Goal: Task Accomplishment & Management: Manage account settings

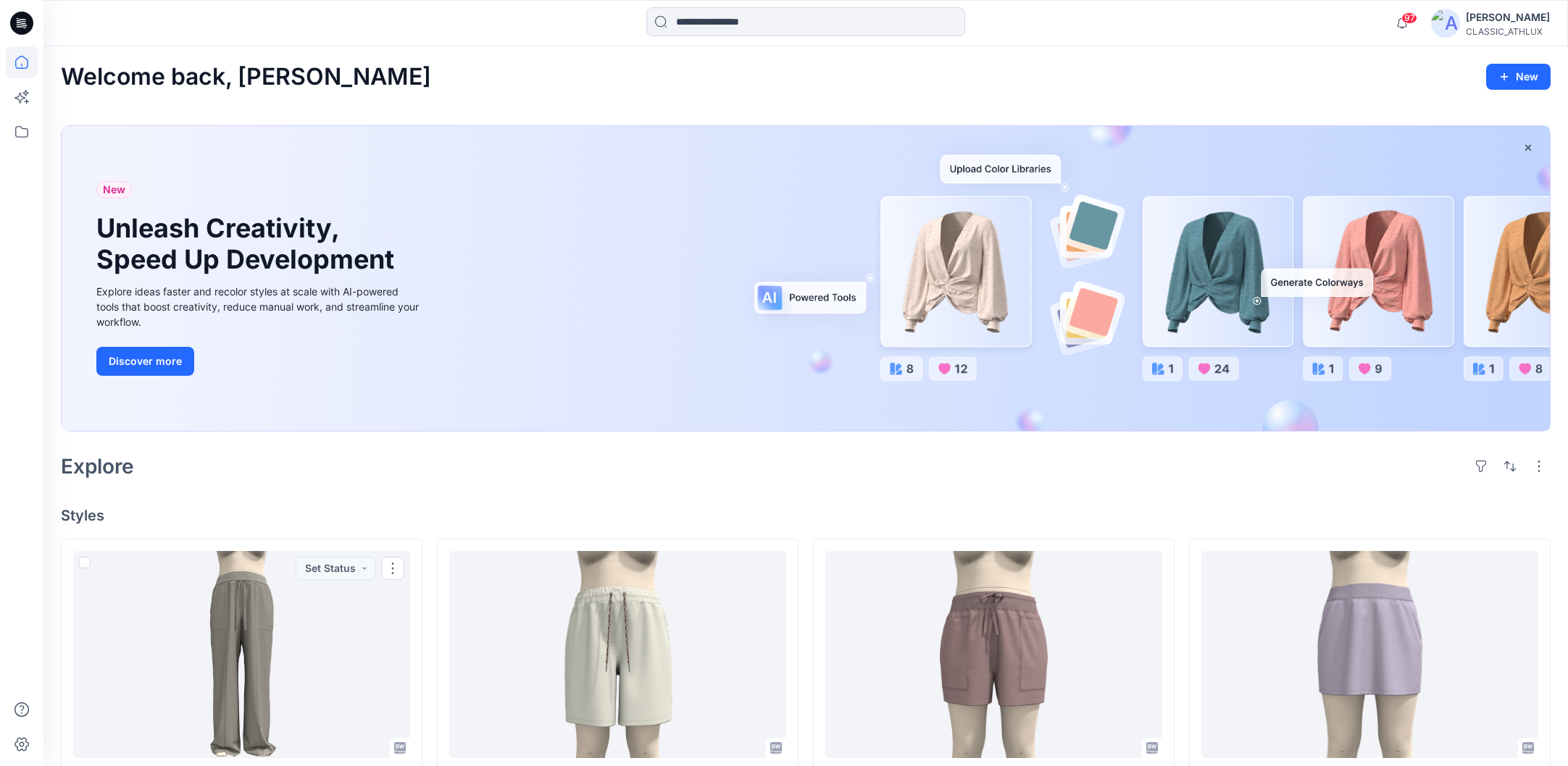
scroll to position [435, 0]
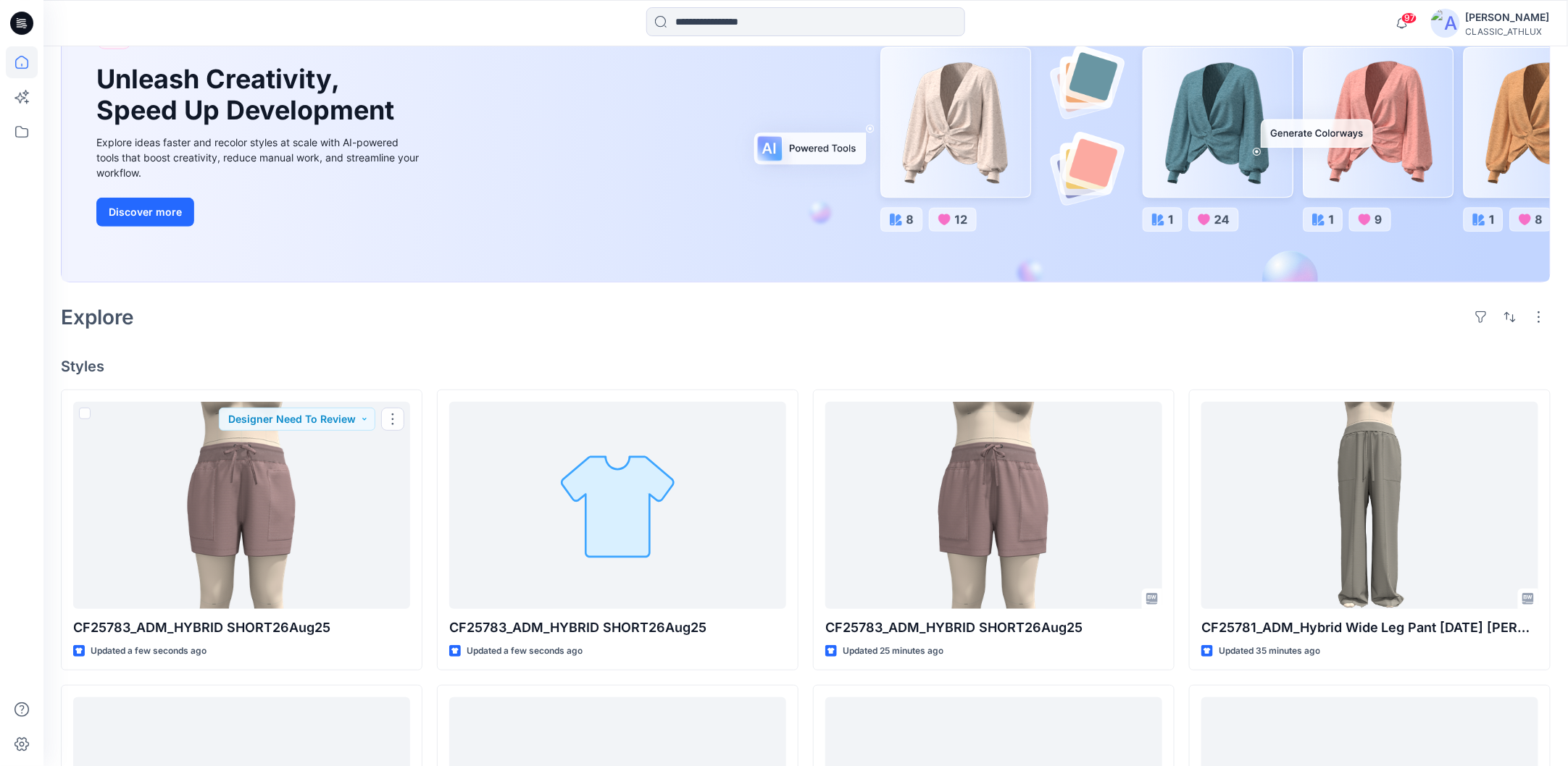
scroll to position [290, 0]
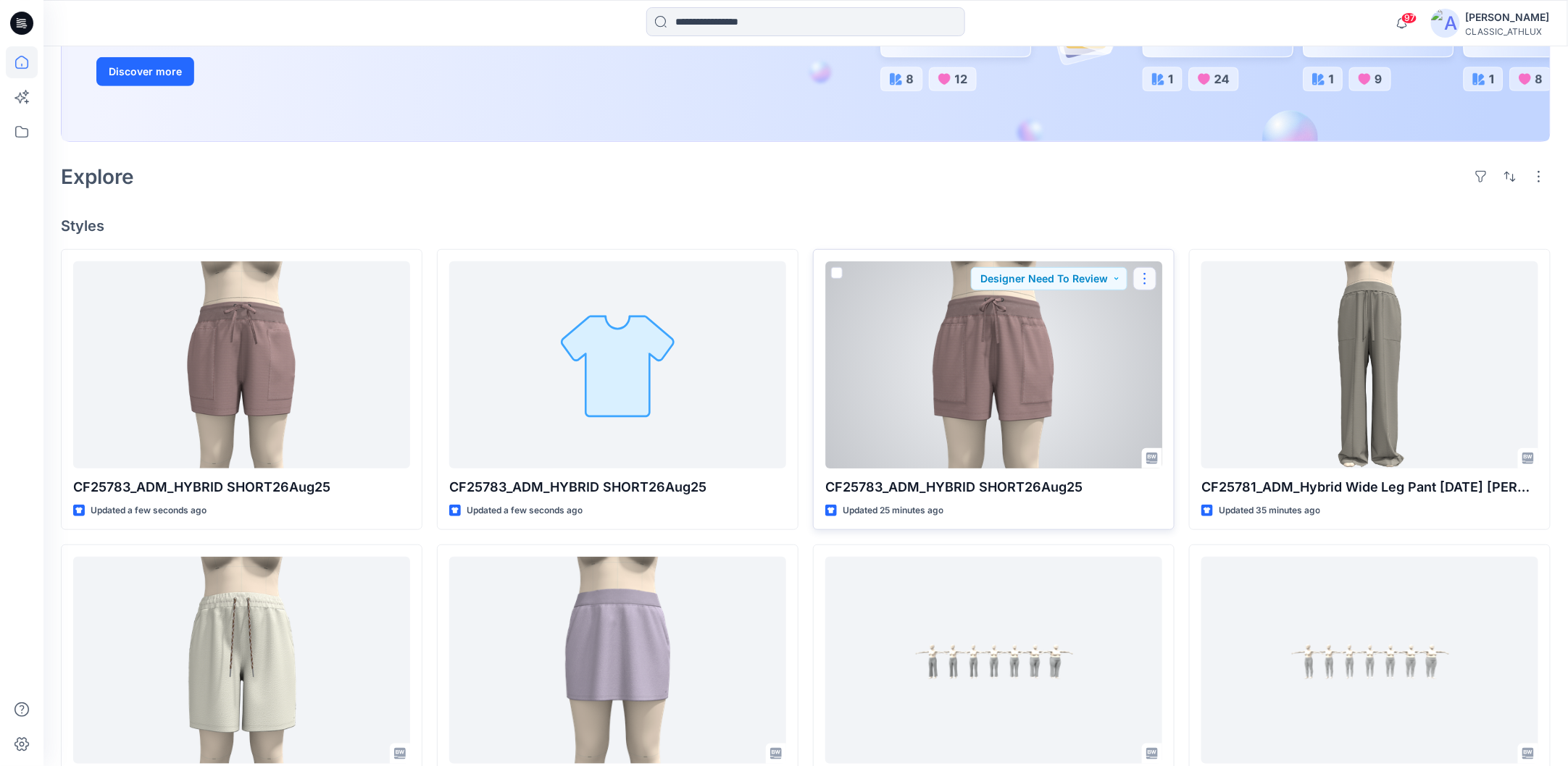
click at [1147, 277] on button "button" at bounding box center [1145, 278] width 23 height 23
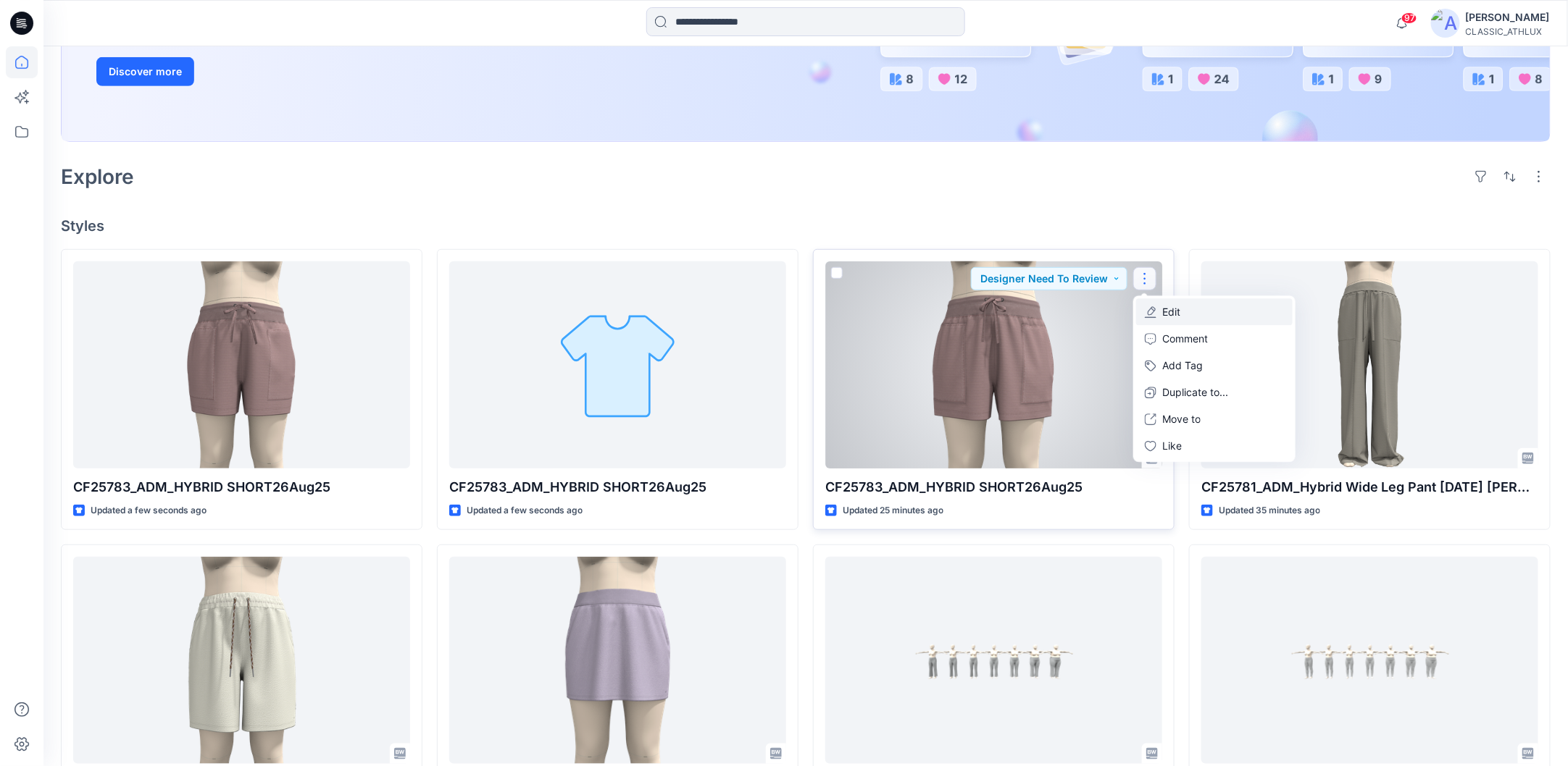
click at [1175, 317] on p "Edit" at bounding box center [1171, 312] width 18 height 15
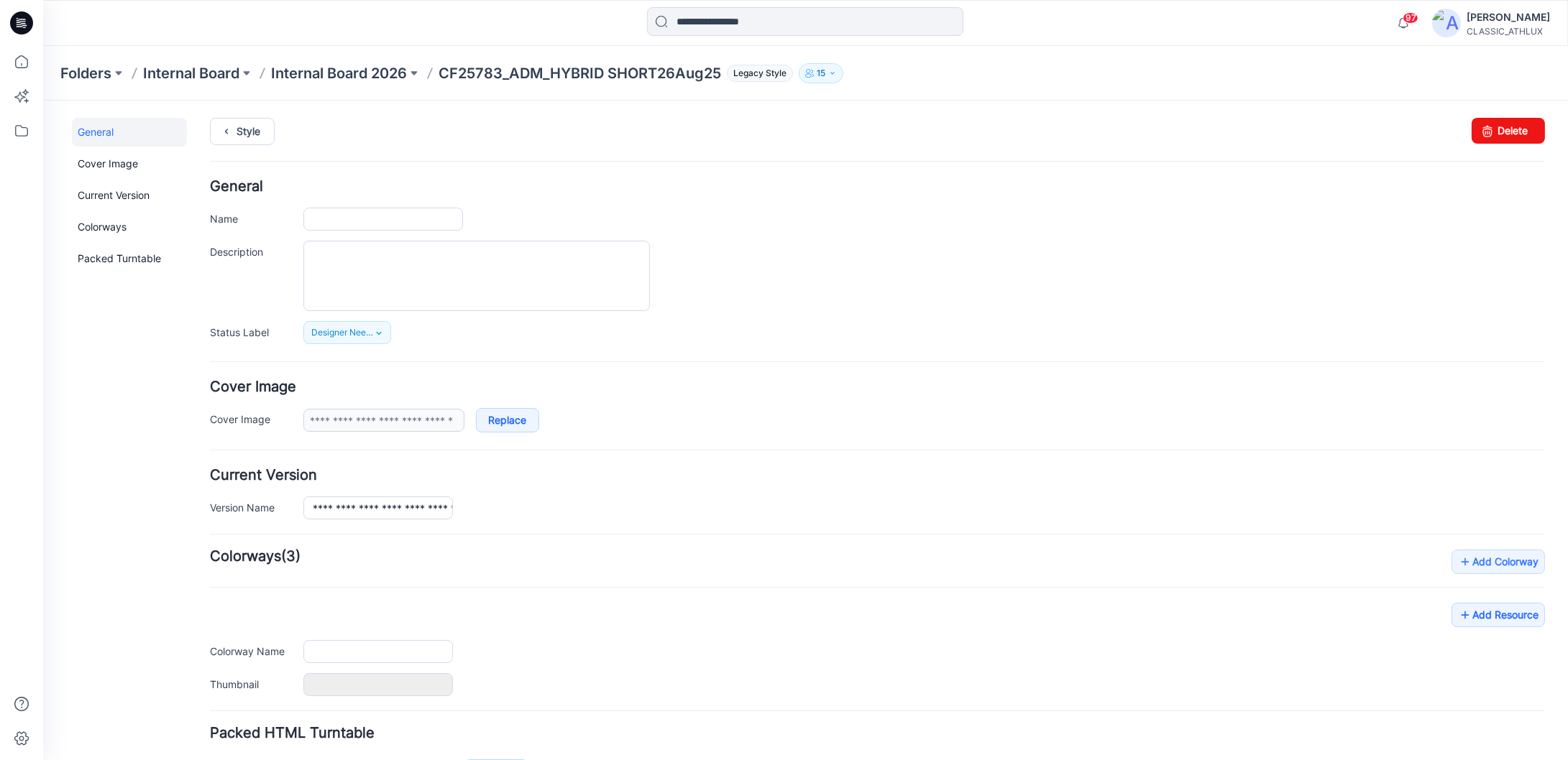
type input "**********"
type input "*********"
type input "**********"
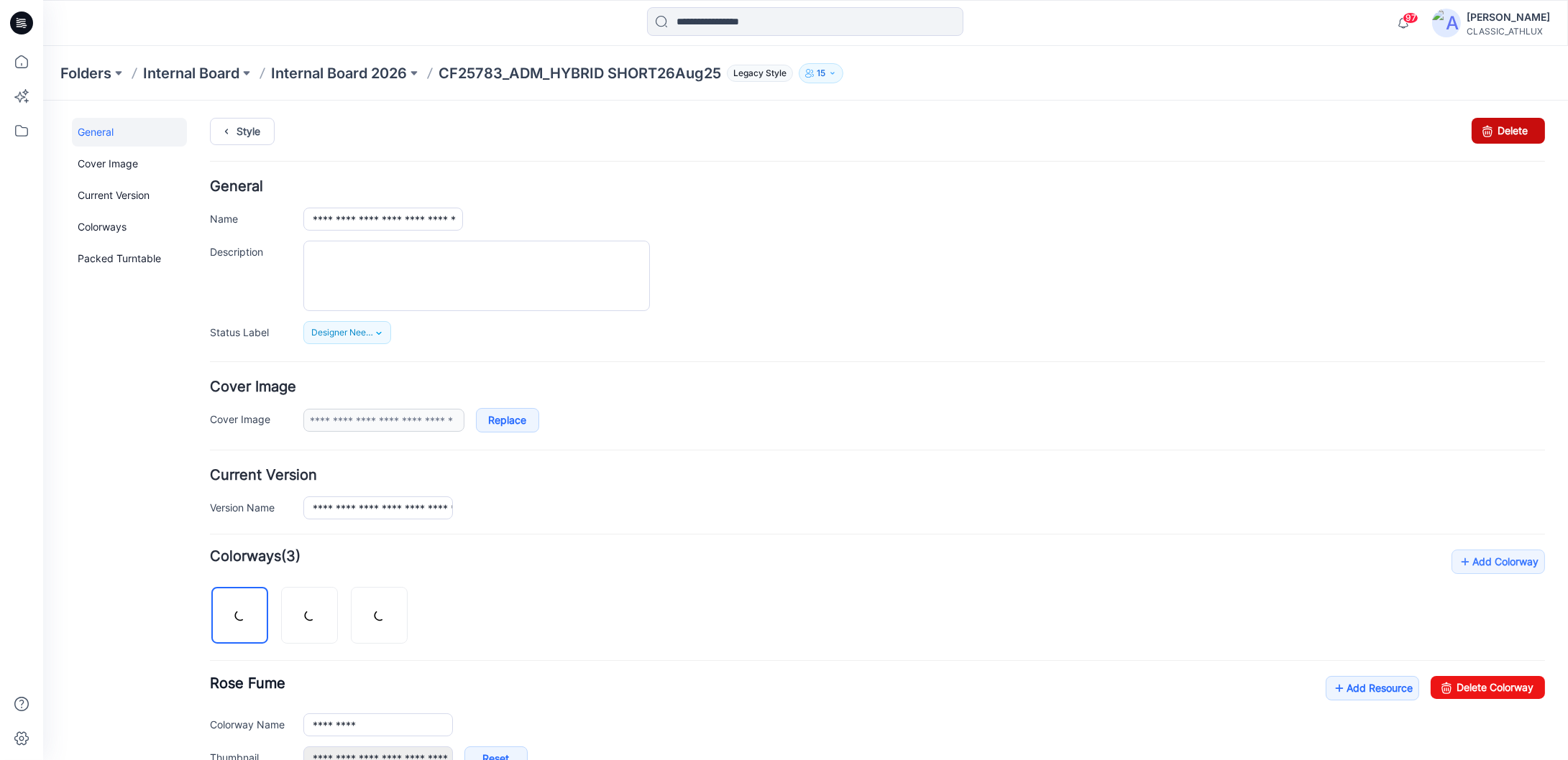
click at [1485, 137] on link "Delete" at bounding box center [1508, 131] width 74 height 26
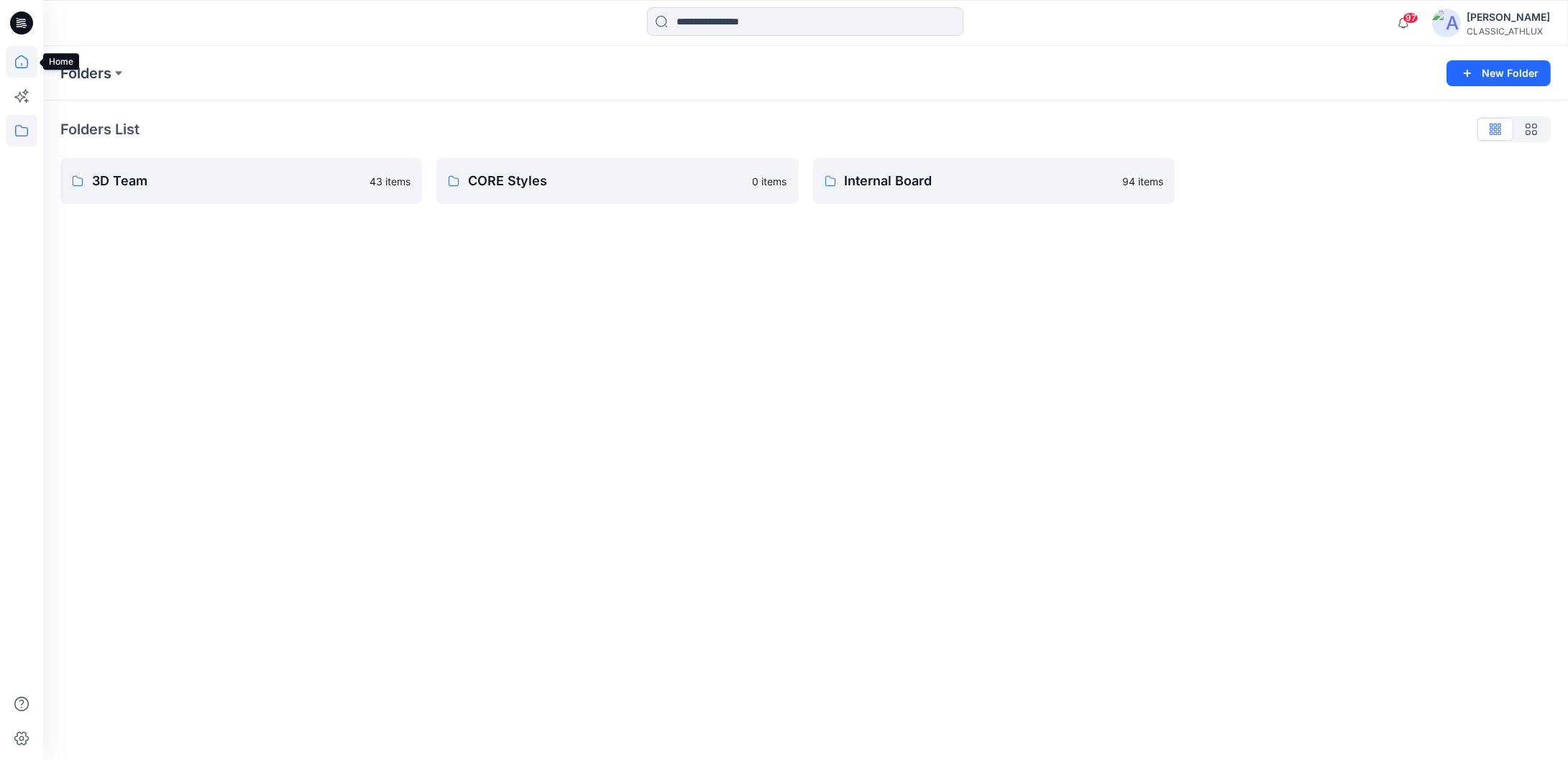
click at [20, 62] on icon at bounding box center [22, 61] width 32 height 32
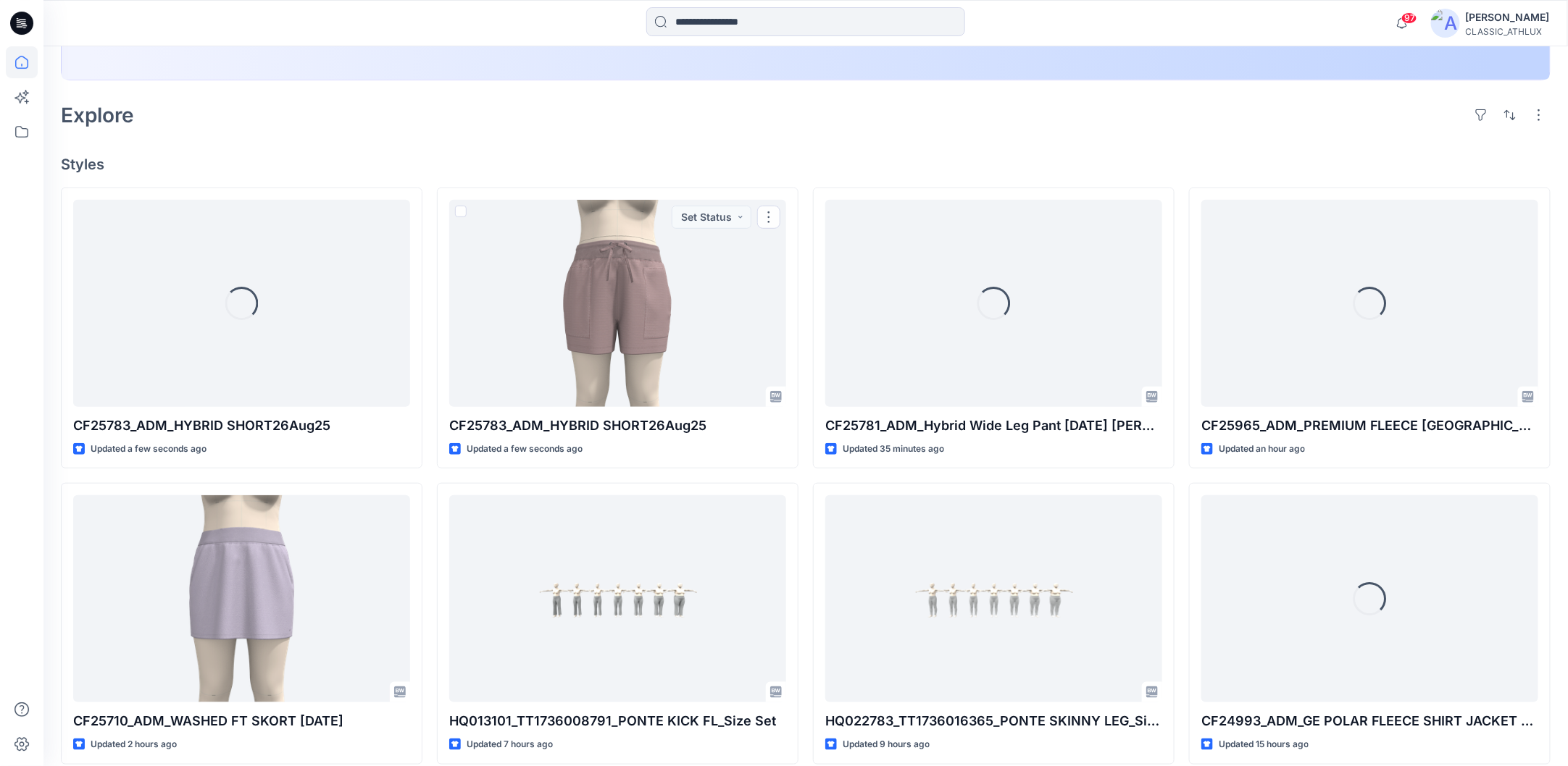
scroll to position [351, 0]
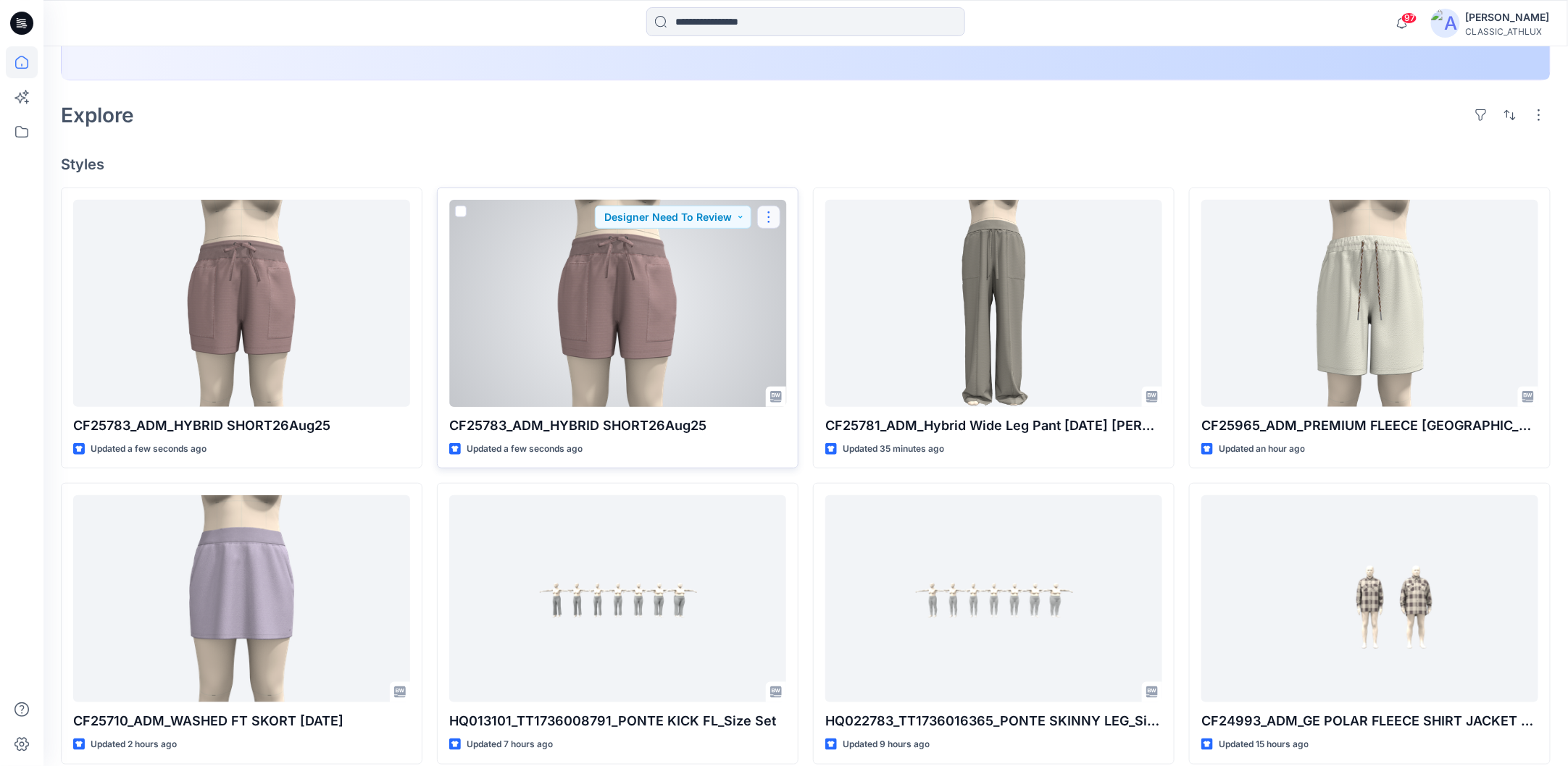
click at [772, 222] on button "button" at bounding box center [768, 217] width 23 height 23
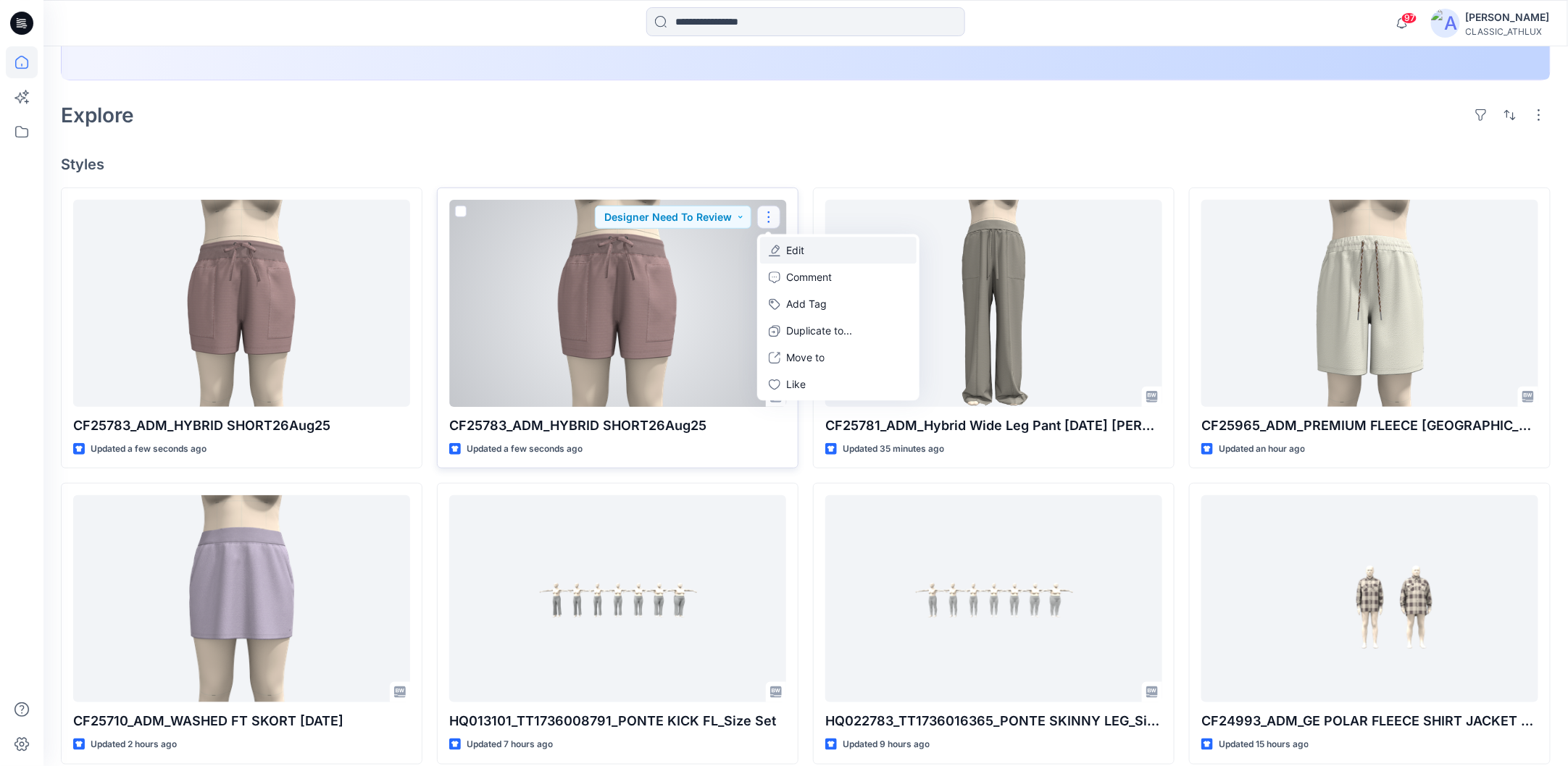
click at [797, 254] on p "Edit" at bounding box center [795, 250] width 18 height 15
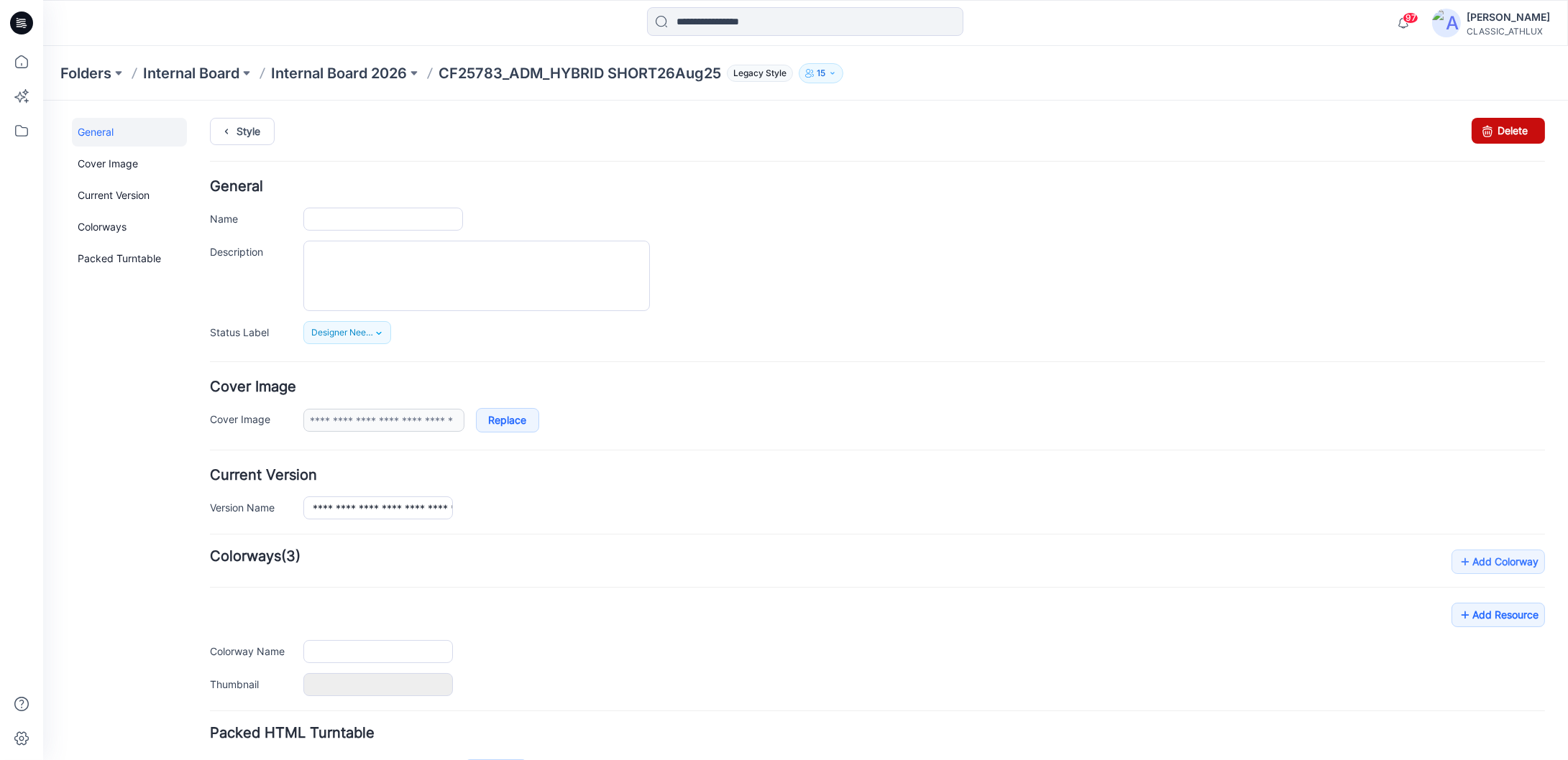
type input "**********"
type input "*********"
type input "**********"
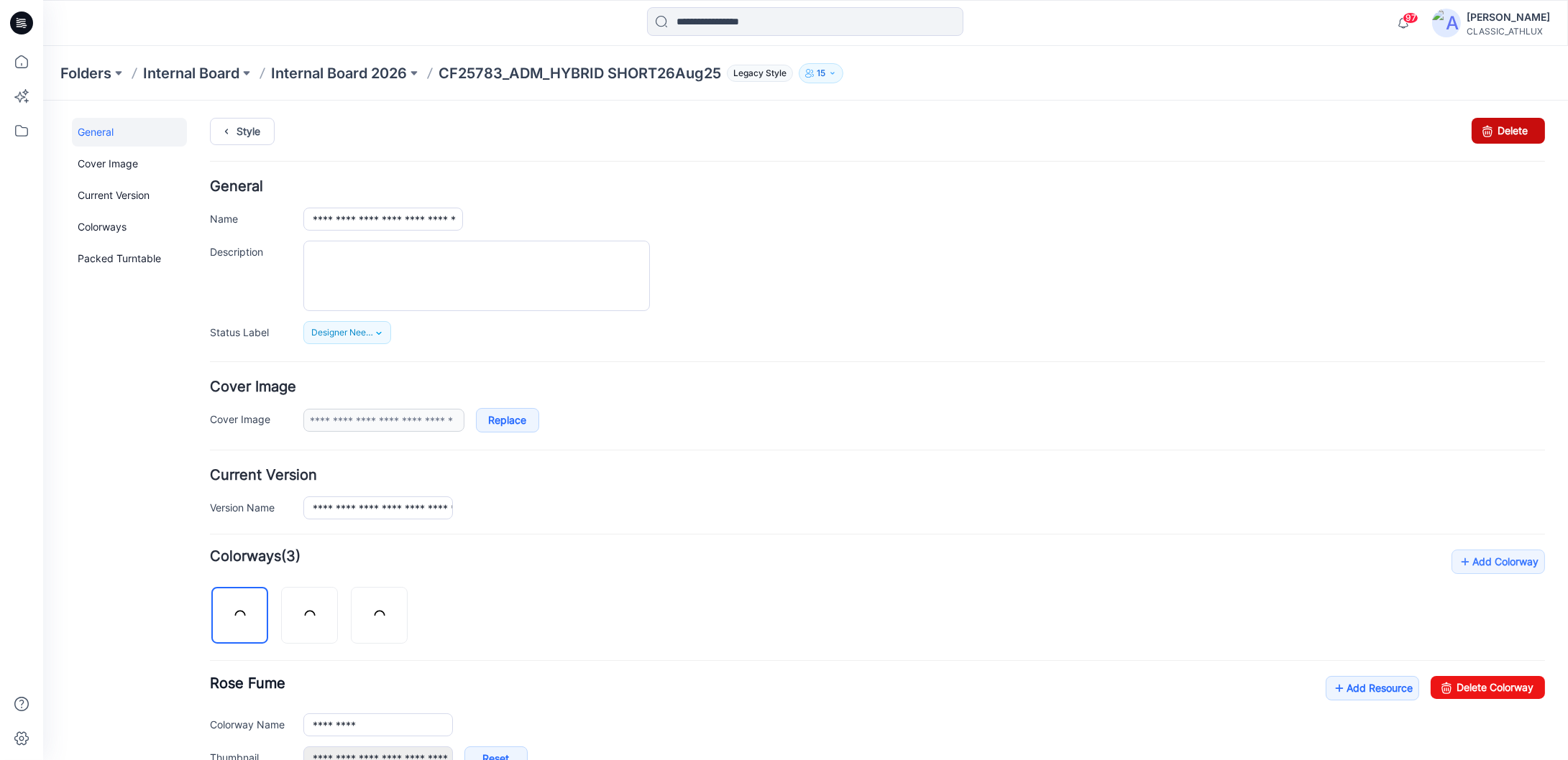
click at [1510, 131] on link "Delete" at bounding box center [1508, 131] width 74 height 26
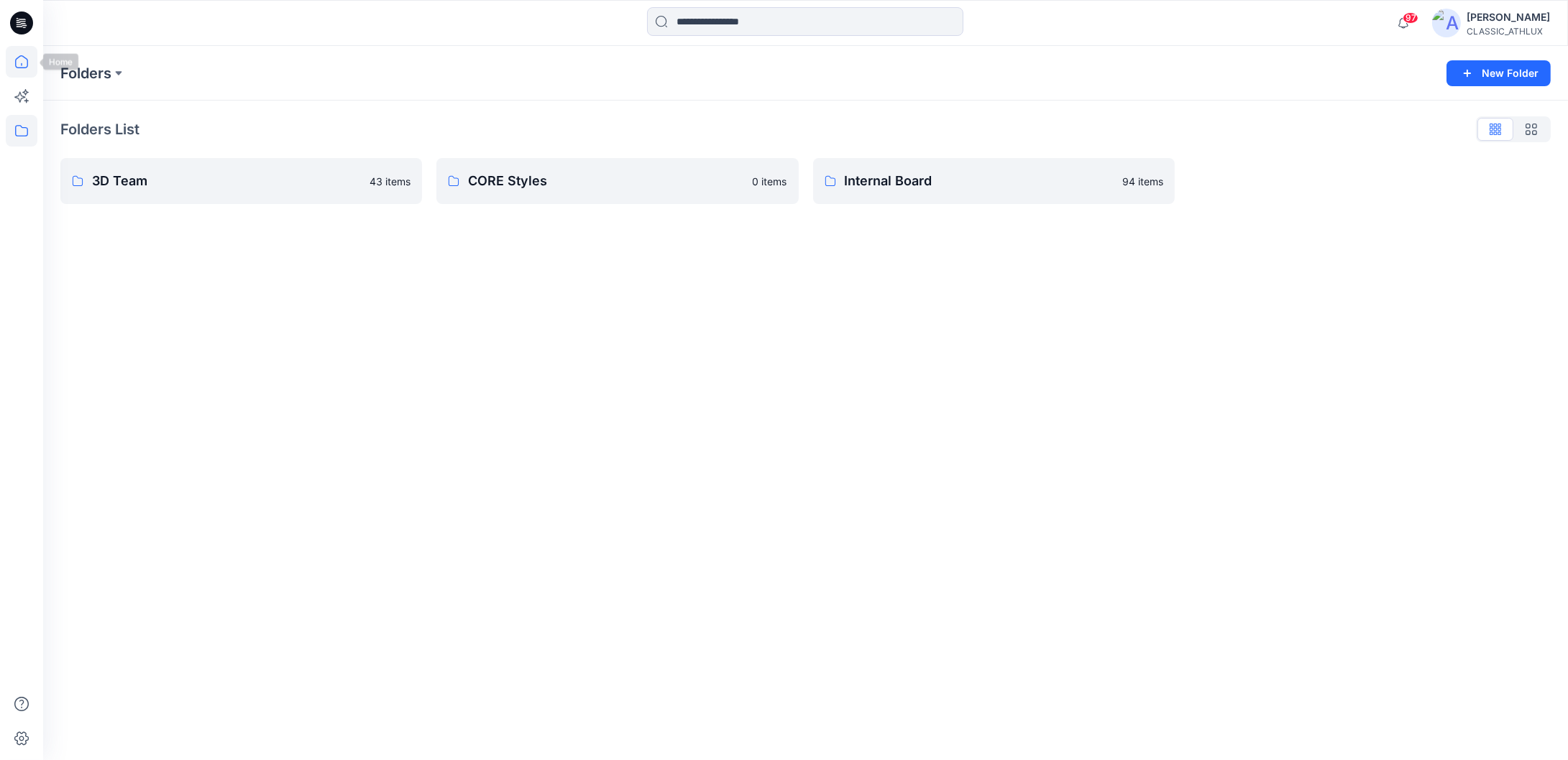
click at [23, 62] on icon at bounding box center [22, 61] width 32 height 32
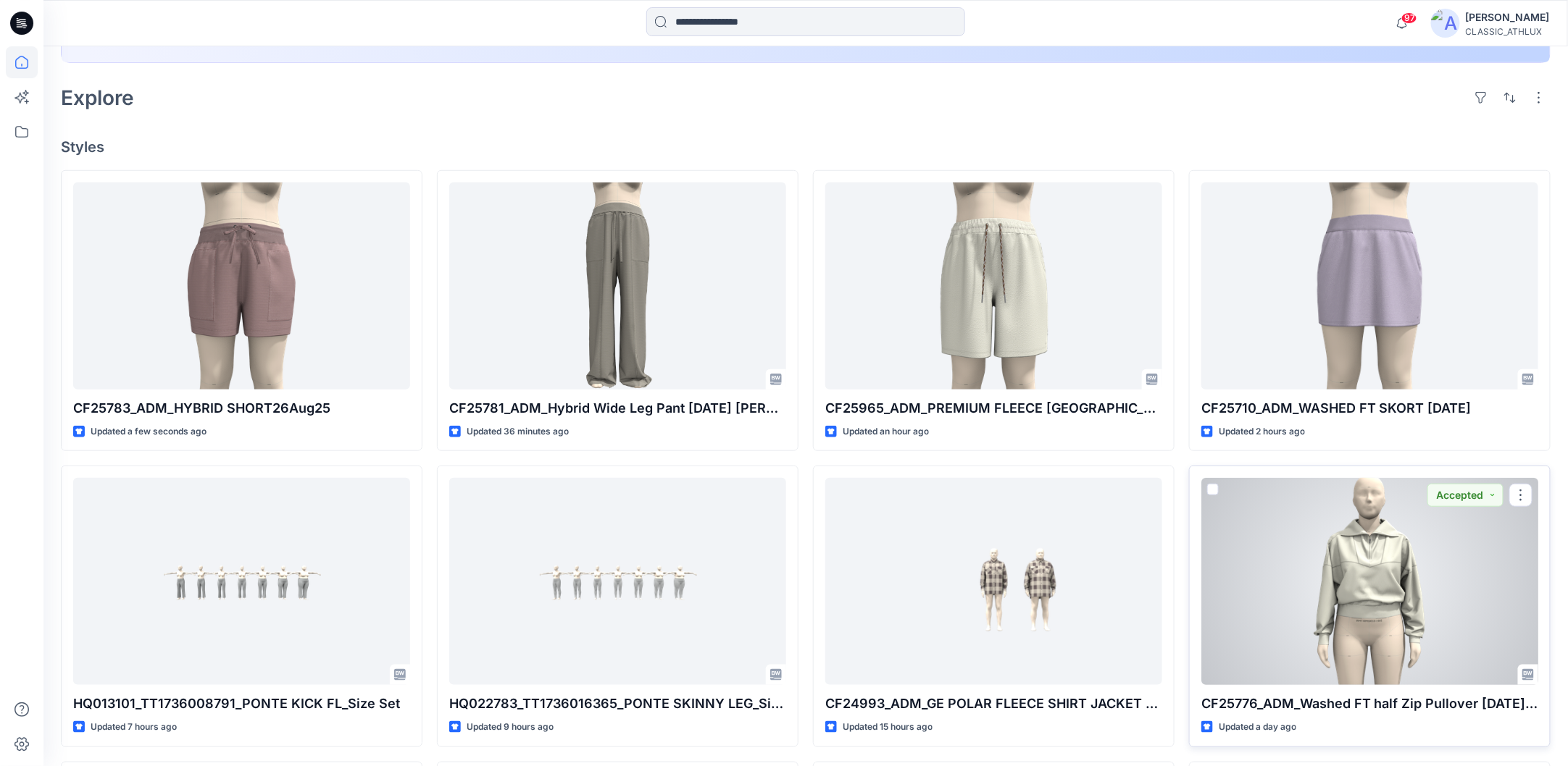
scroll to position [351, 0]
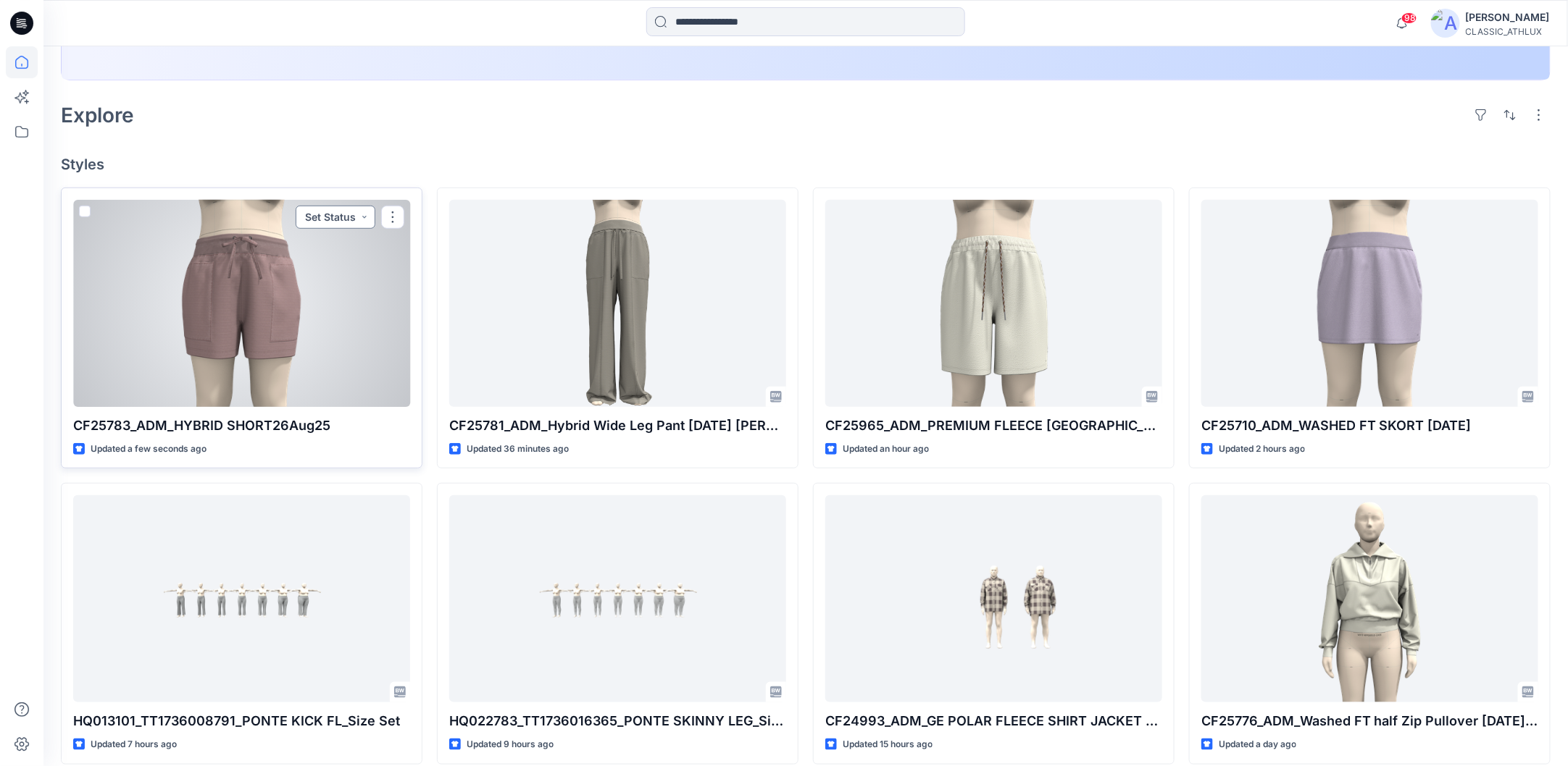
click at [363, 217] on button "Set Status" at bounding box center [335, 217] width 80 height 23
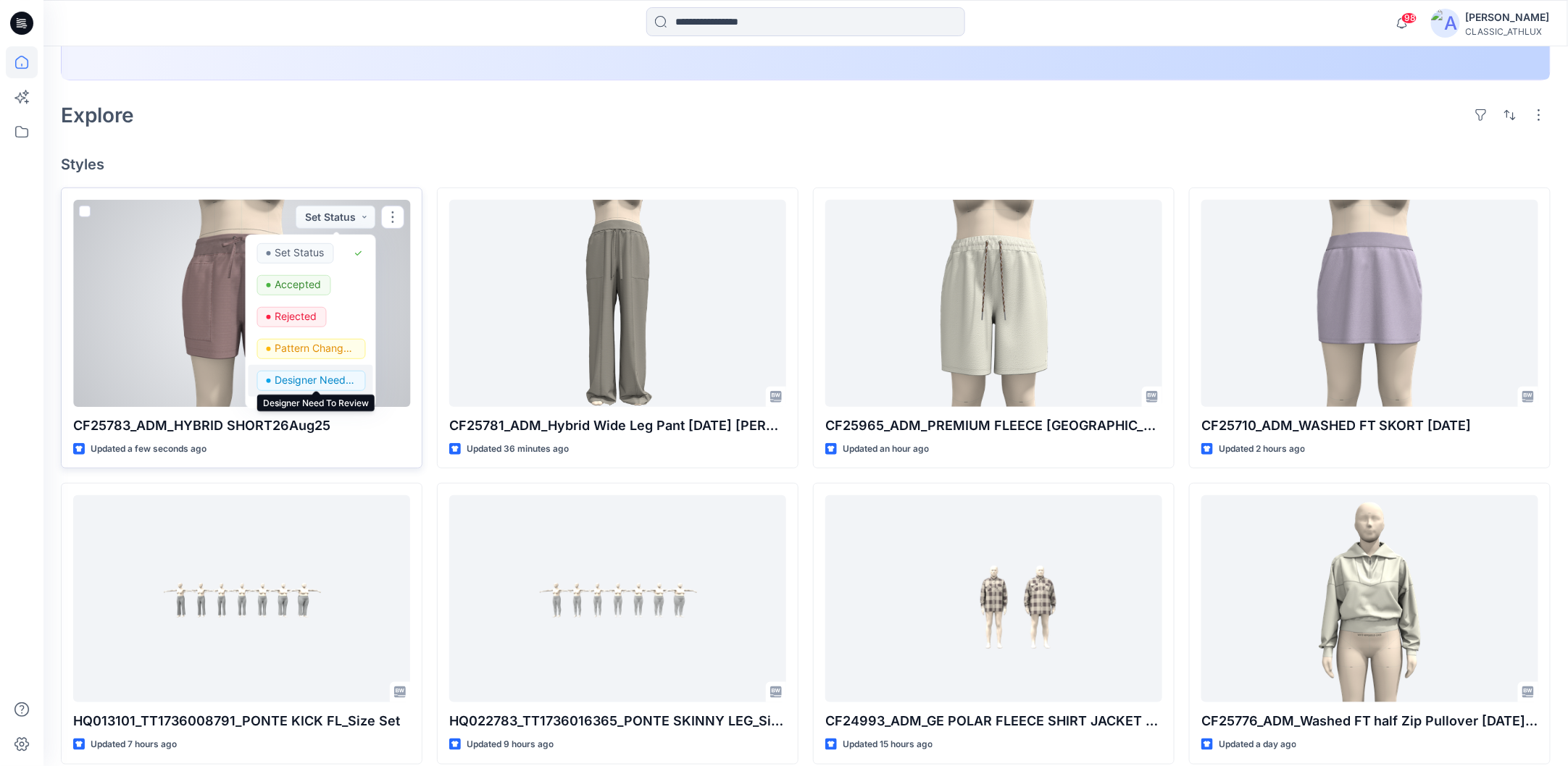
click at [296, 378] on p "Designer Need To Review" at bounding box center [316, 380] width 81 height 19
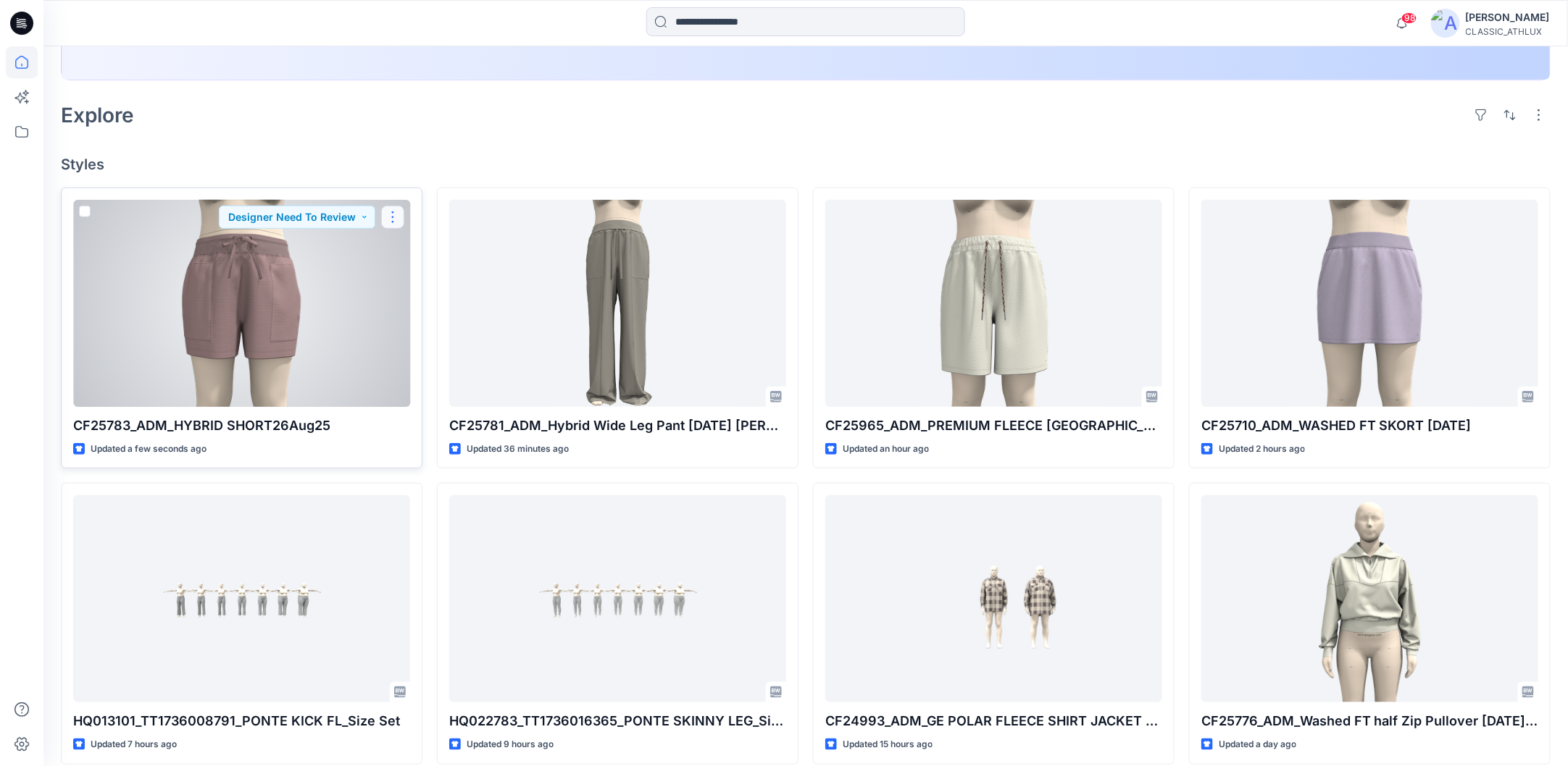
click at [392, 219] on button "button" at bounding box center [392, 217] width 23 height 23
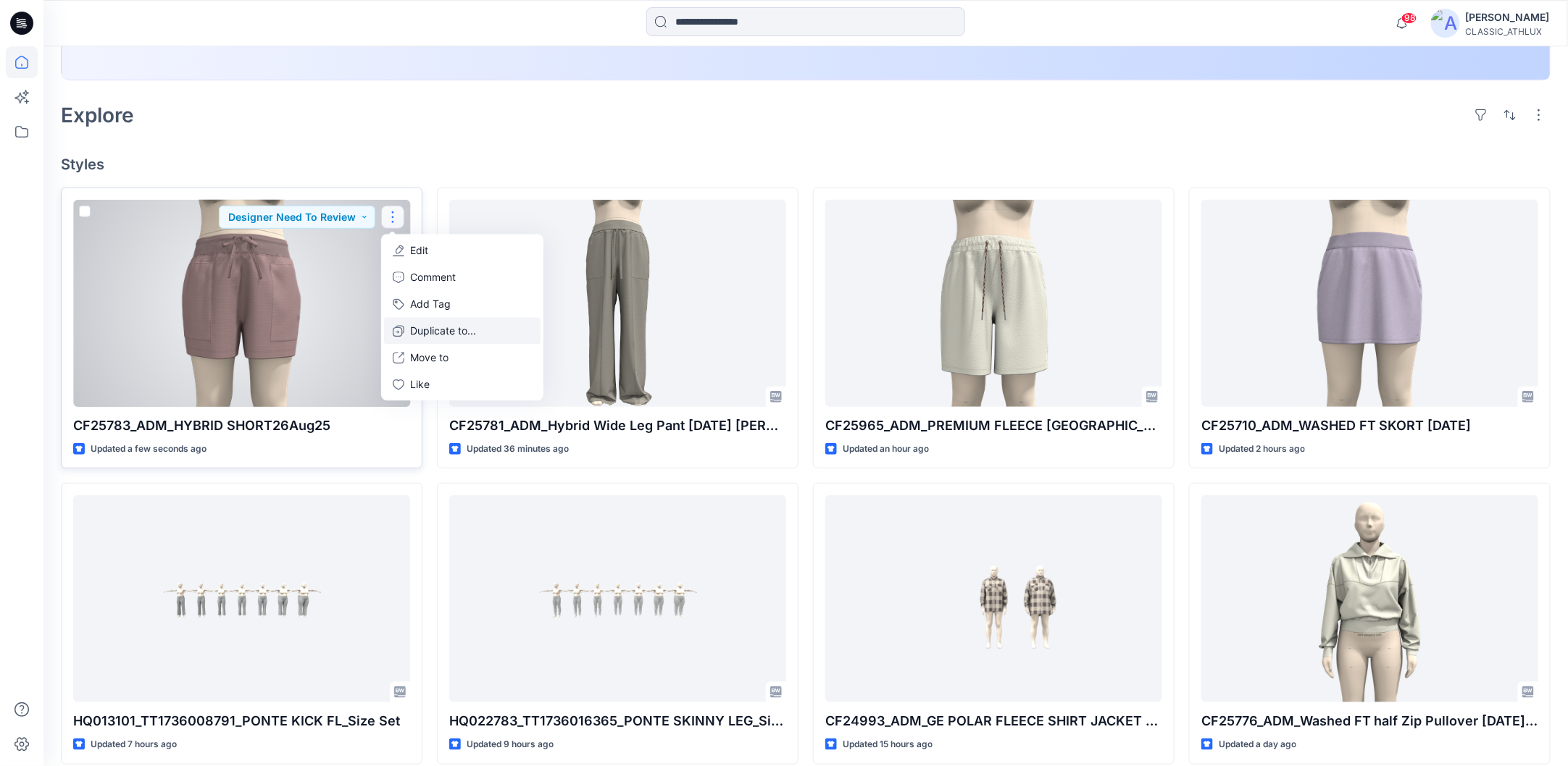
click at [400, 327] on icon "button" at bounding box center [397, 331] width 10 height 10
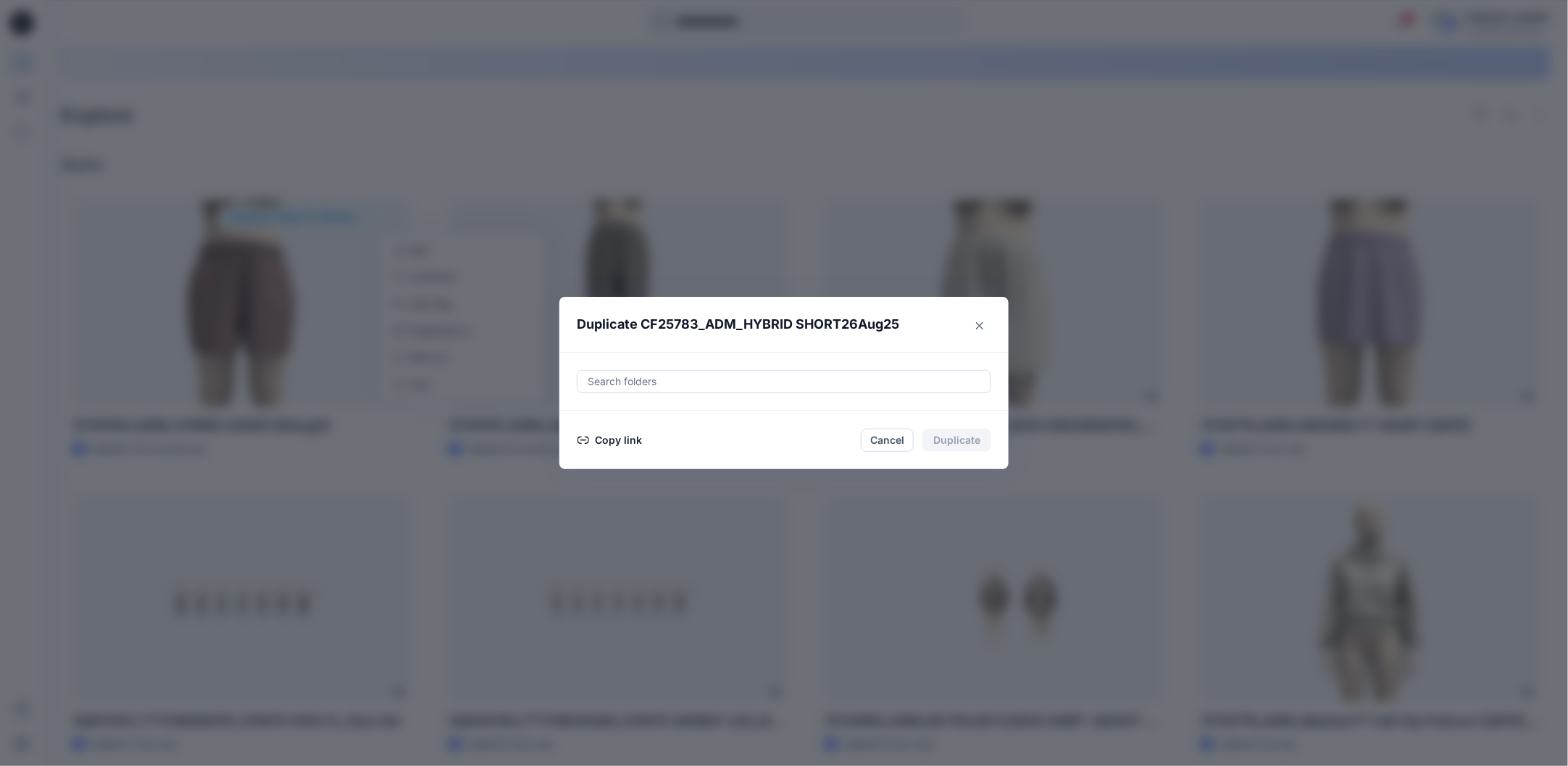
click at [628, 437] on button "Copy link" at bounding box center [609, 440] width 66 height 18
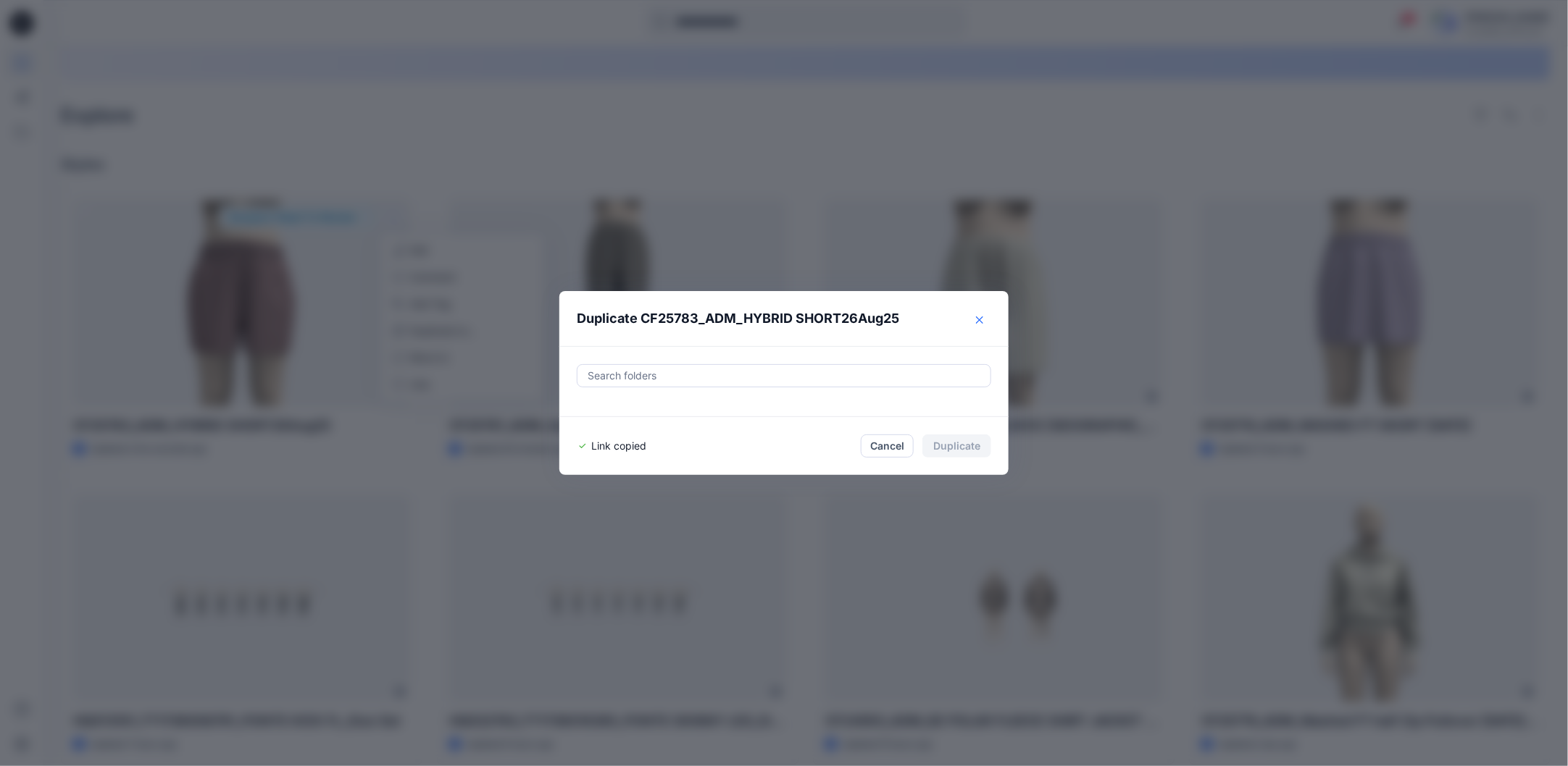
click at [983, 322] on icon "Close" at bounding box center [979, 320] width 7 height 7
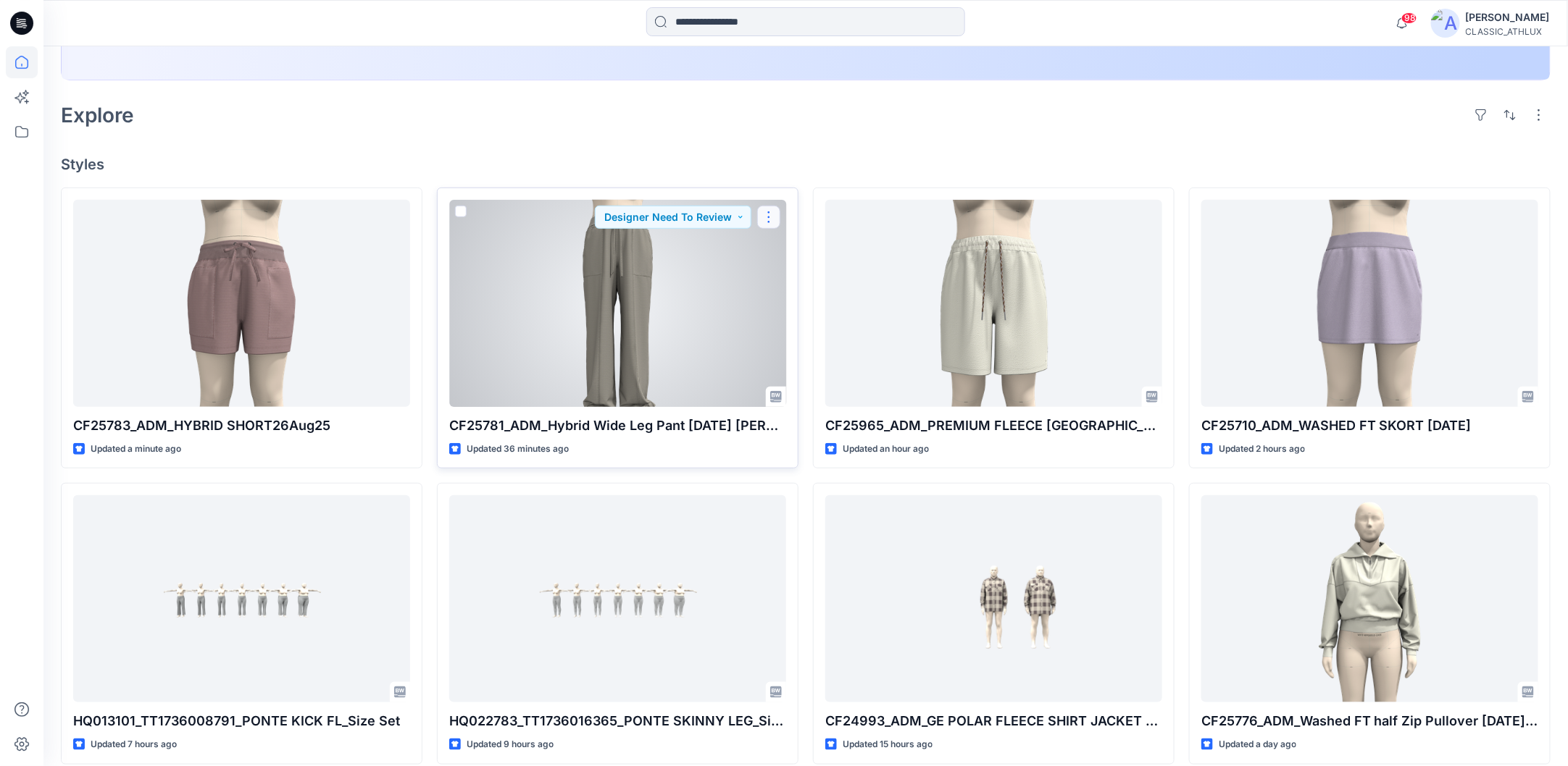
click at [768, 219] on button "button" at bounding box center [768, 217] width 23 height 23
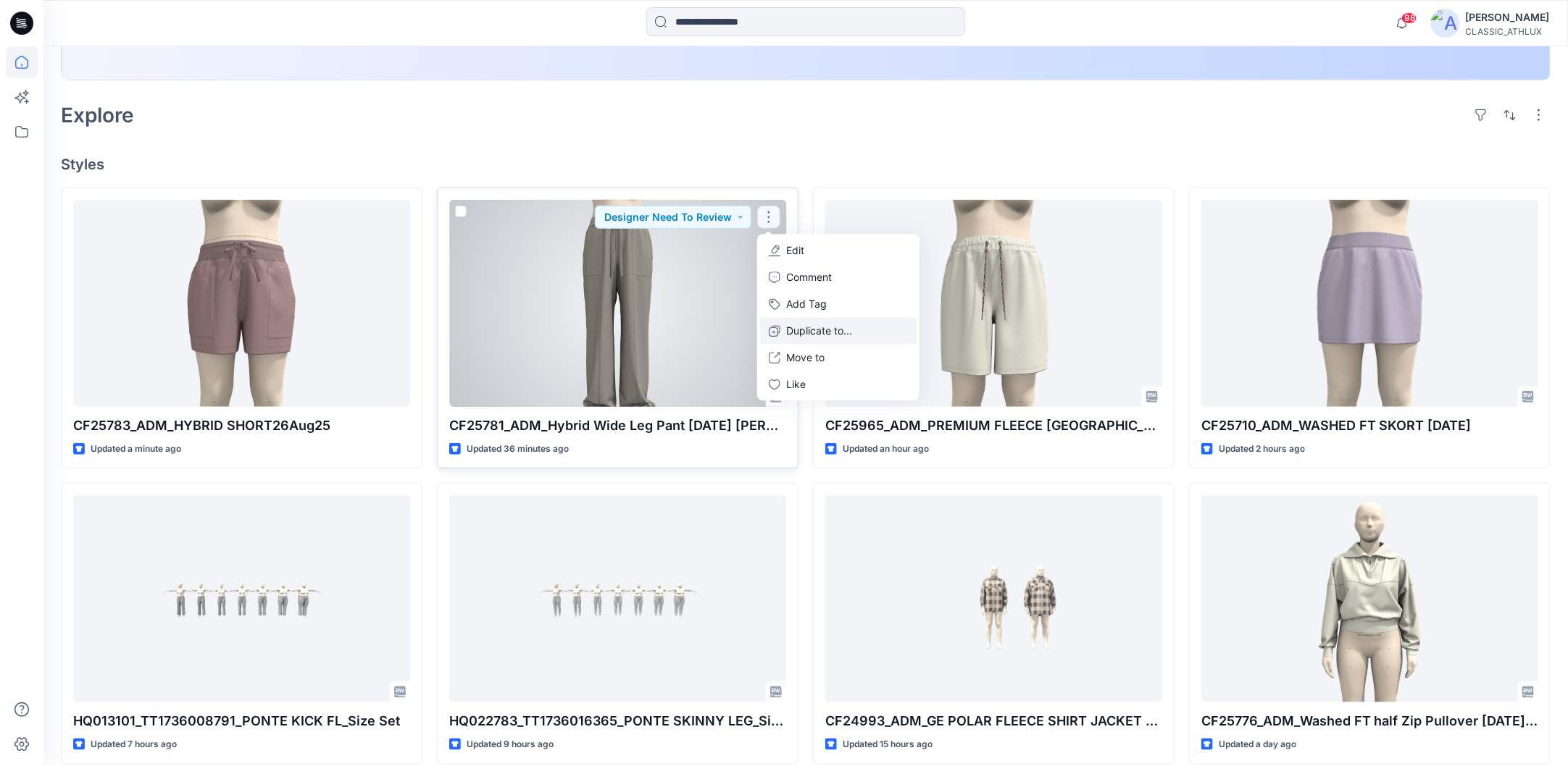
click at [804, 330] on p "Duplicate to..." at bounding box center [818, 330] width 66 height 15
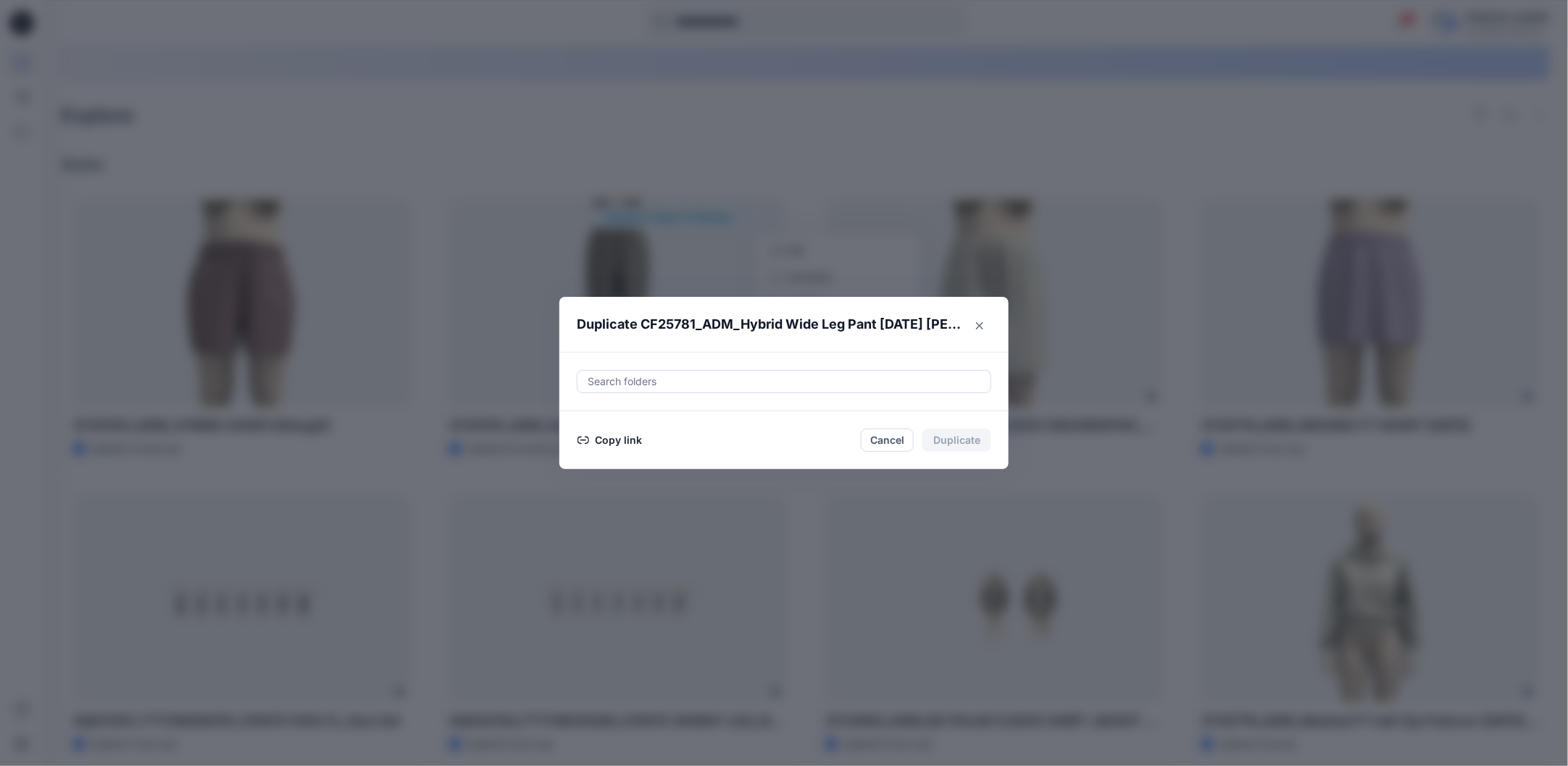
click at [613, 446] on button "Copy link" at bounding box center [609, 440] width 66 height 18
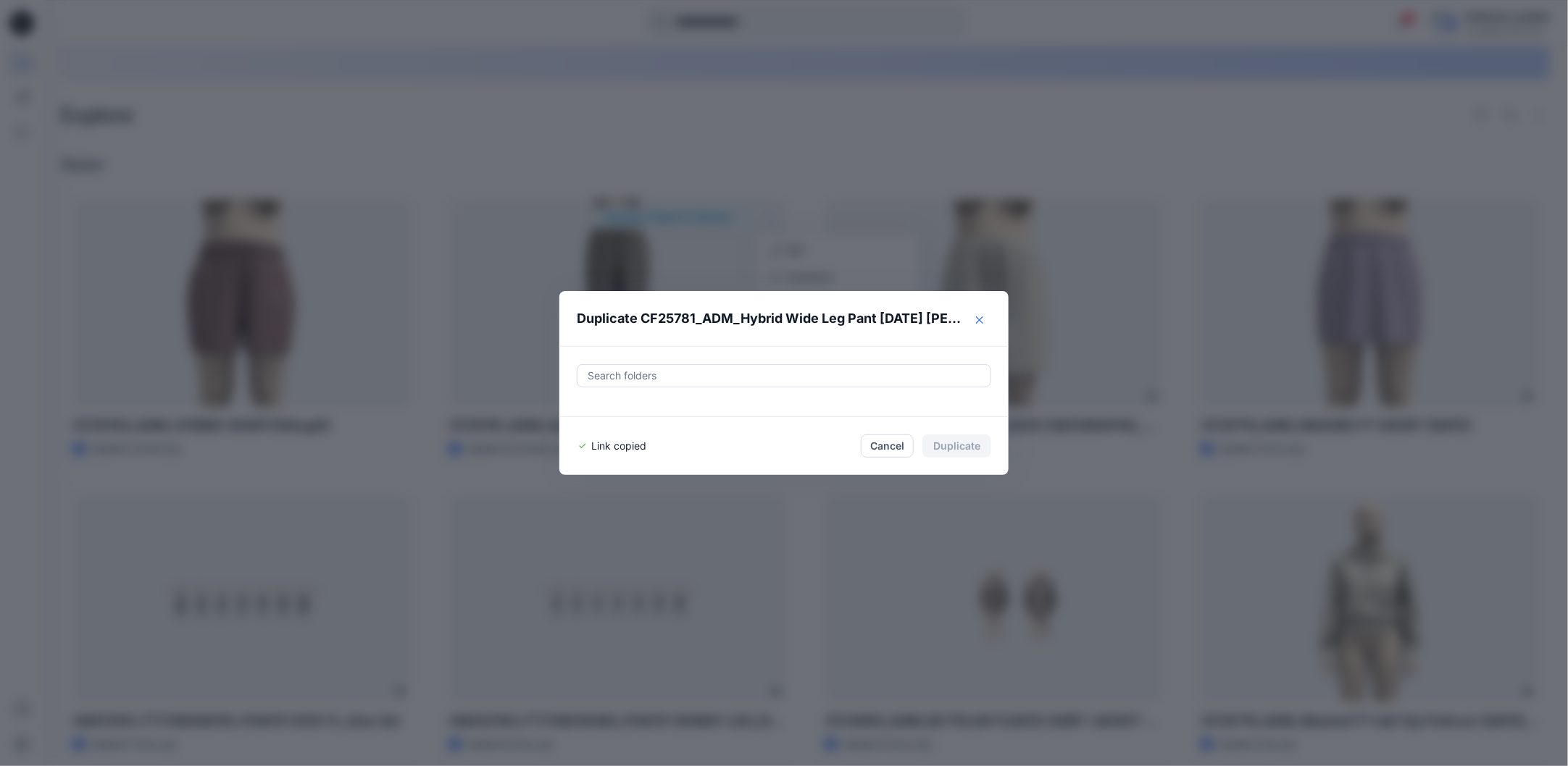
click at [983, 323] on icon "Close" at bounding box center [979, 320] width 7 height 7
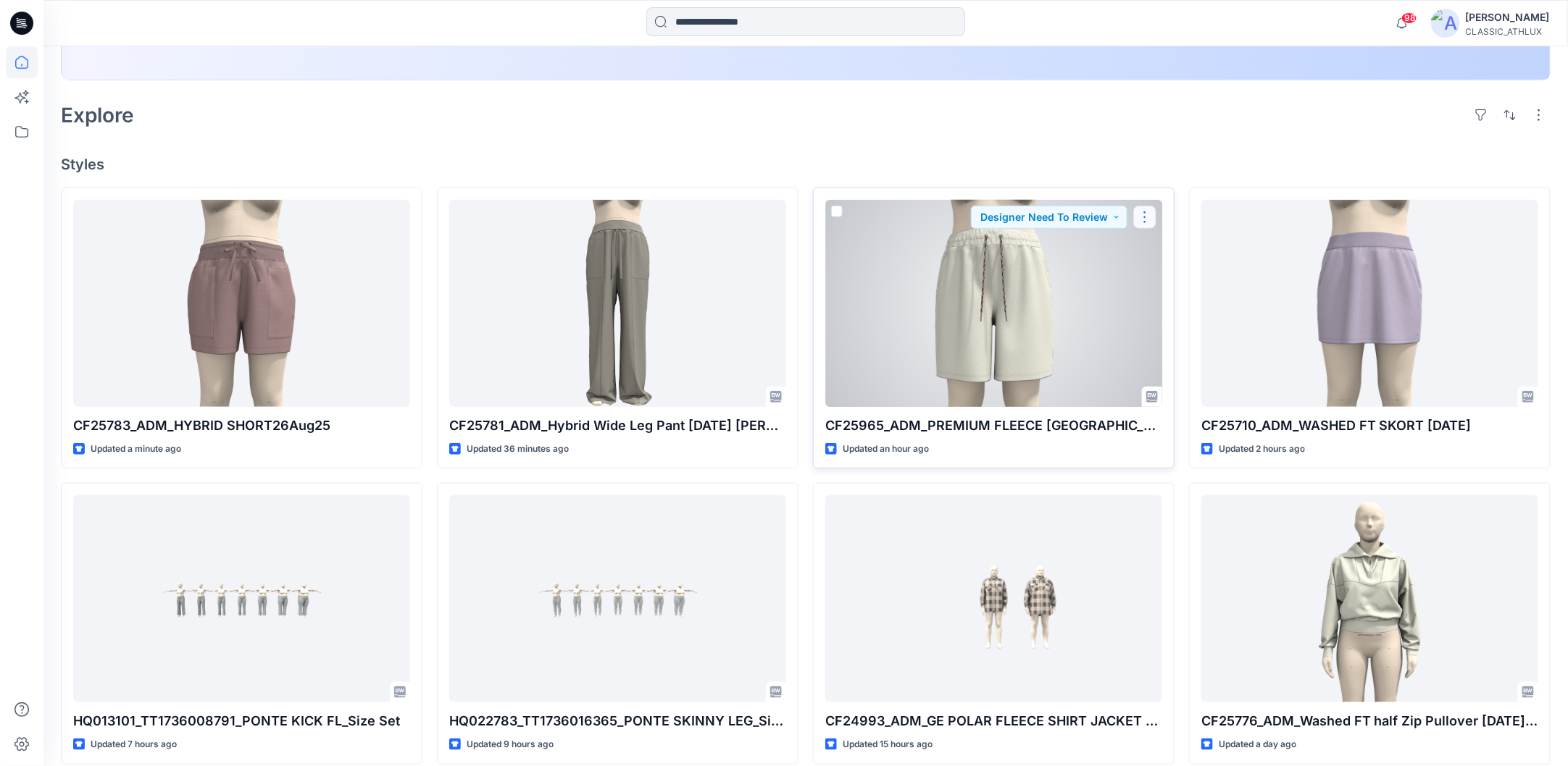
click at [1147, 216] on button "button" at bounding box center [1145, 217] width 23 height 23
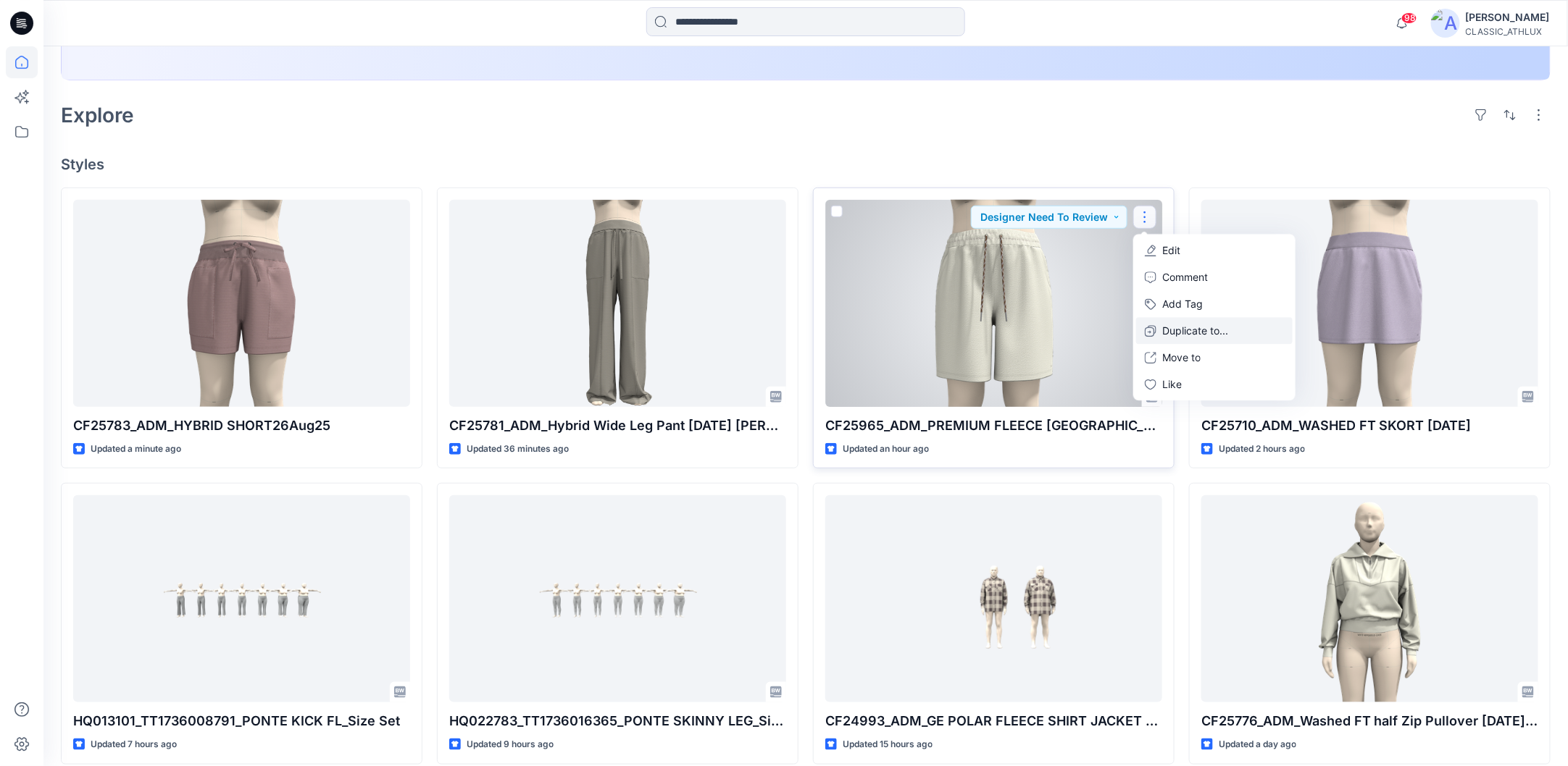
click at [1165, 330] on p "Duplicate to..." at bounding box center [1195, 330] width 66 height 15
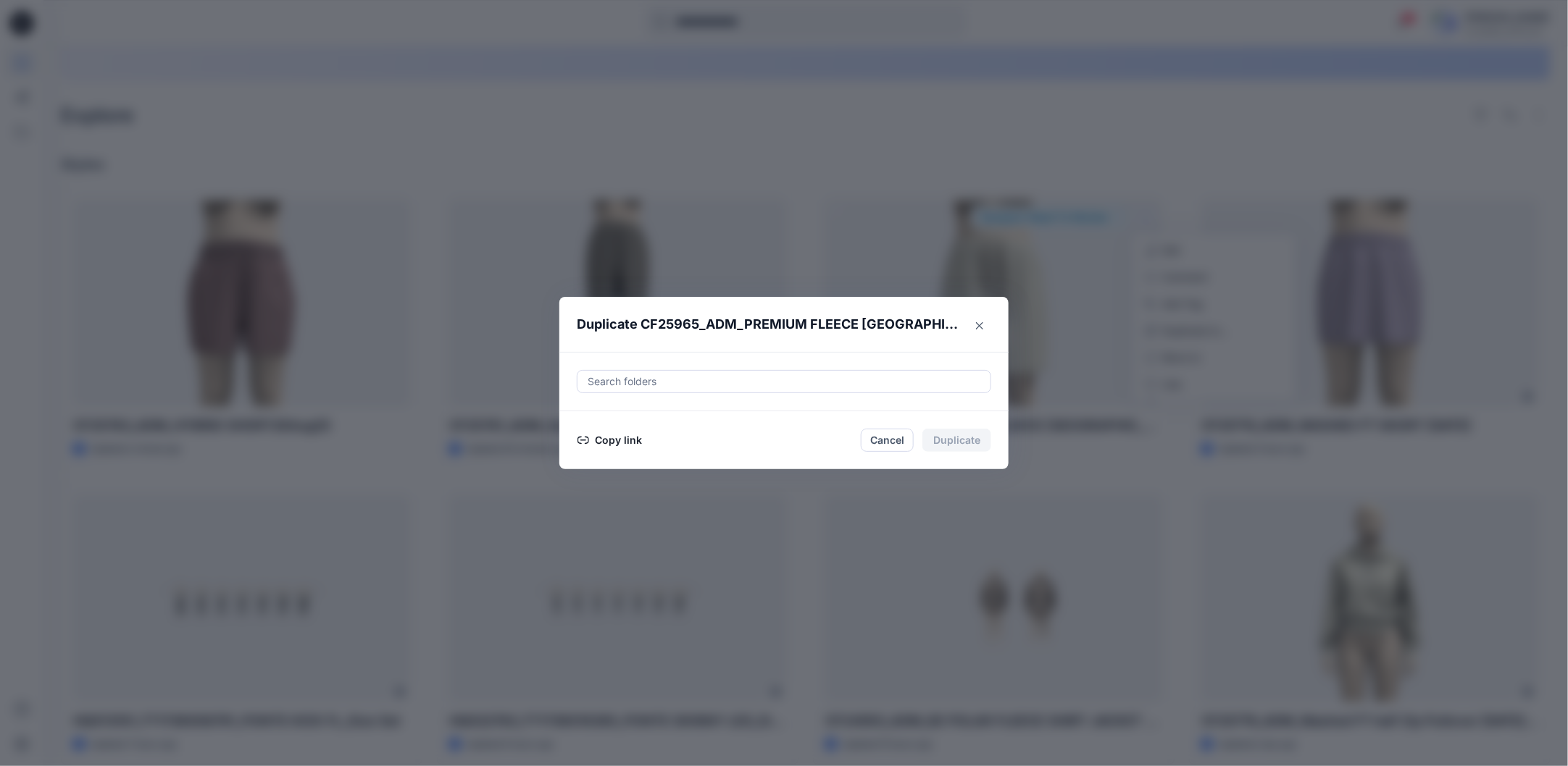
click at [624, 439] on button "Copy link" at bounding box center [609, 440] width 66 height 18
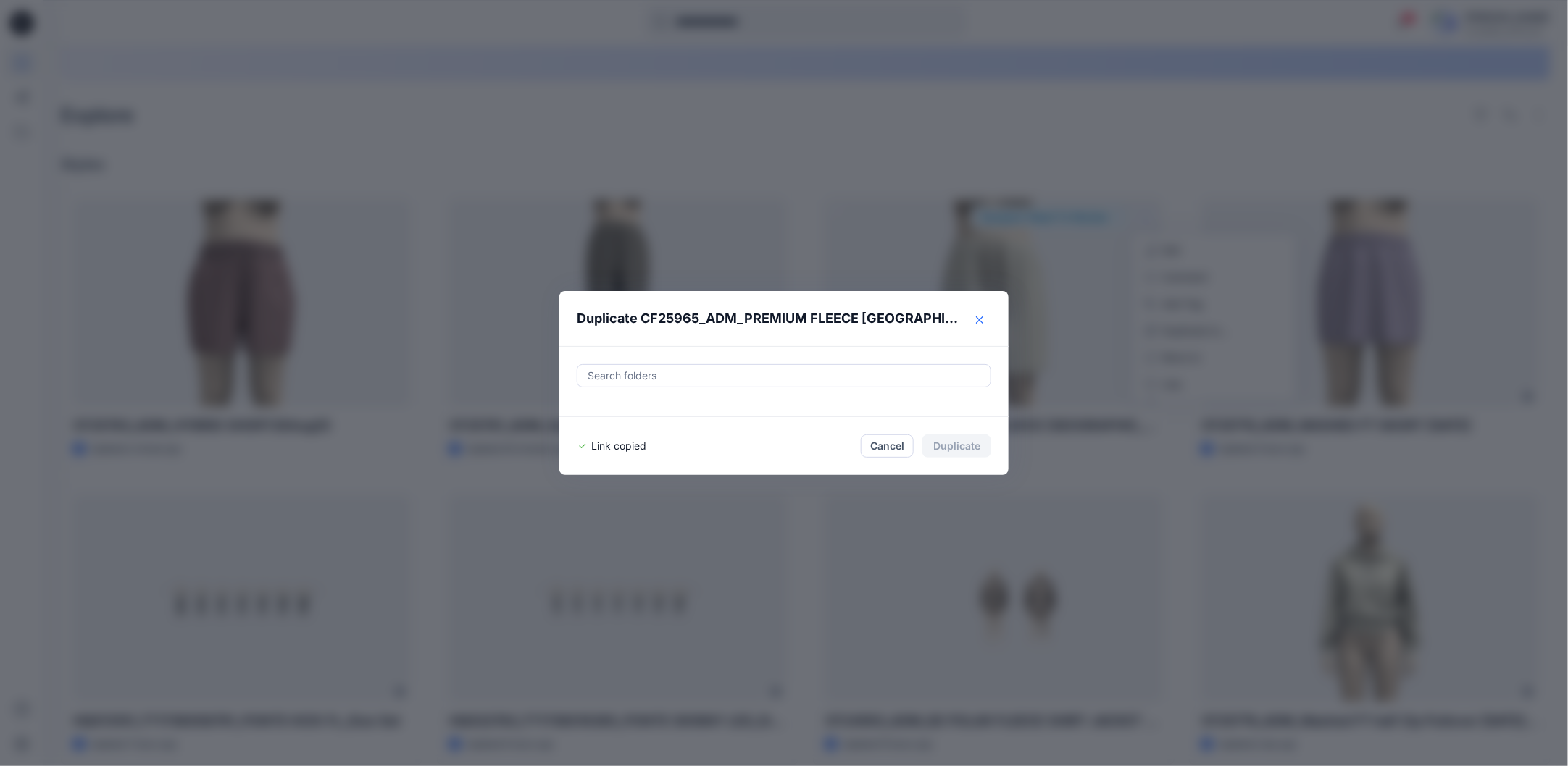
click at [983, 322] on icon "Close" at bounding box center [979, 320] width 7 height 7
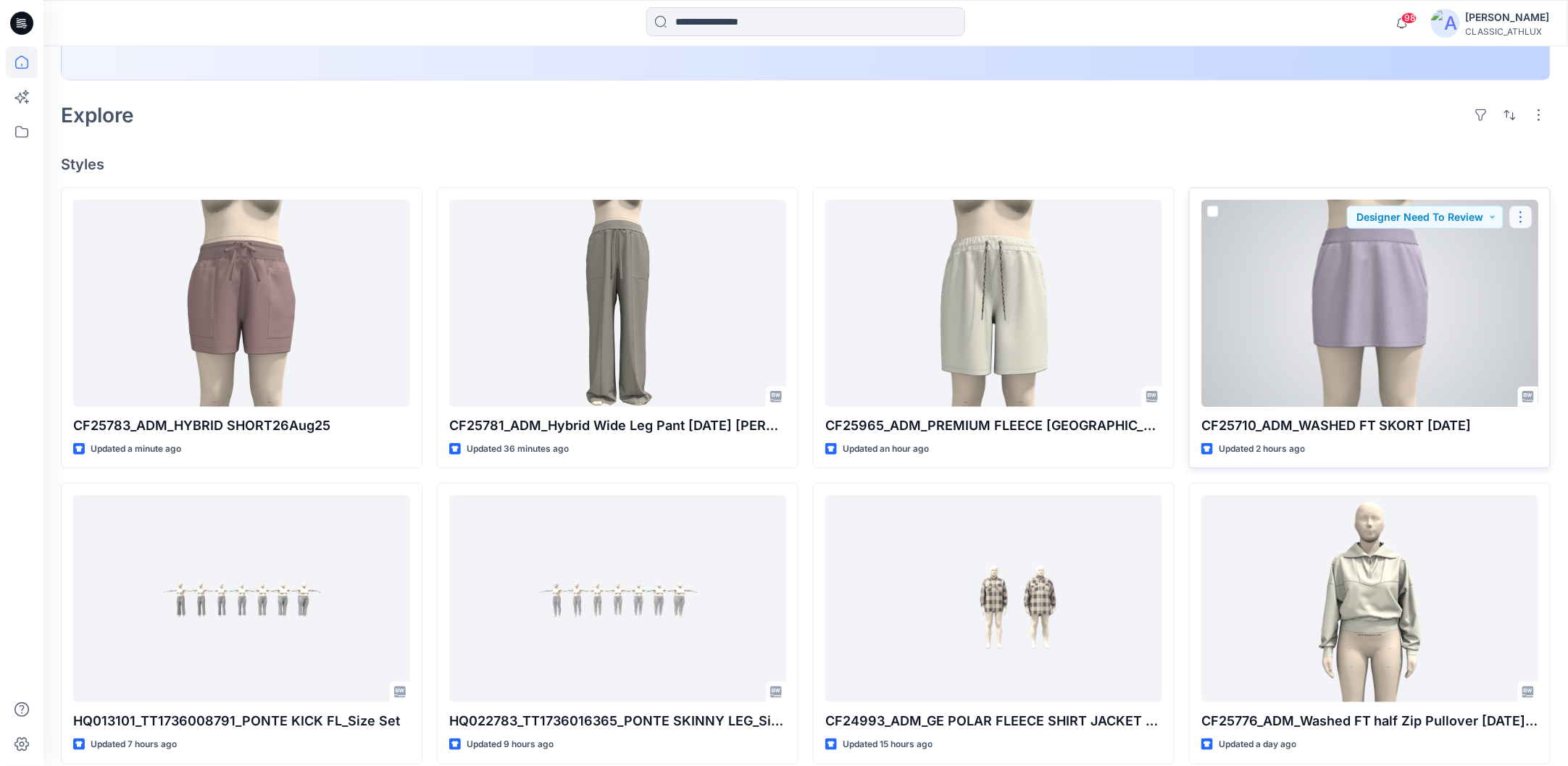
click at [1526, 218] on button "button" at bounding box center [1520, 217] width 23 height 23
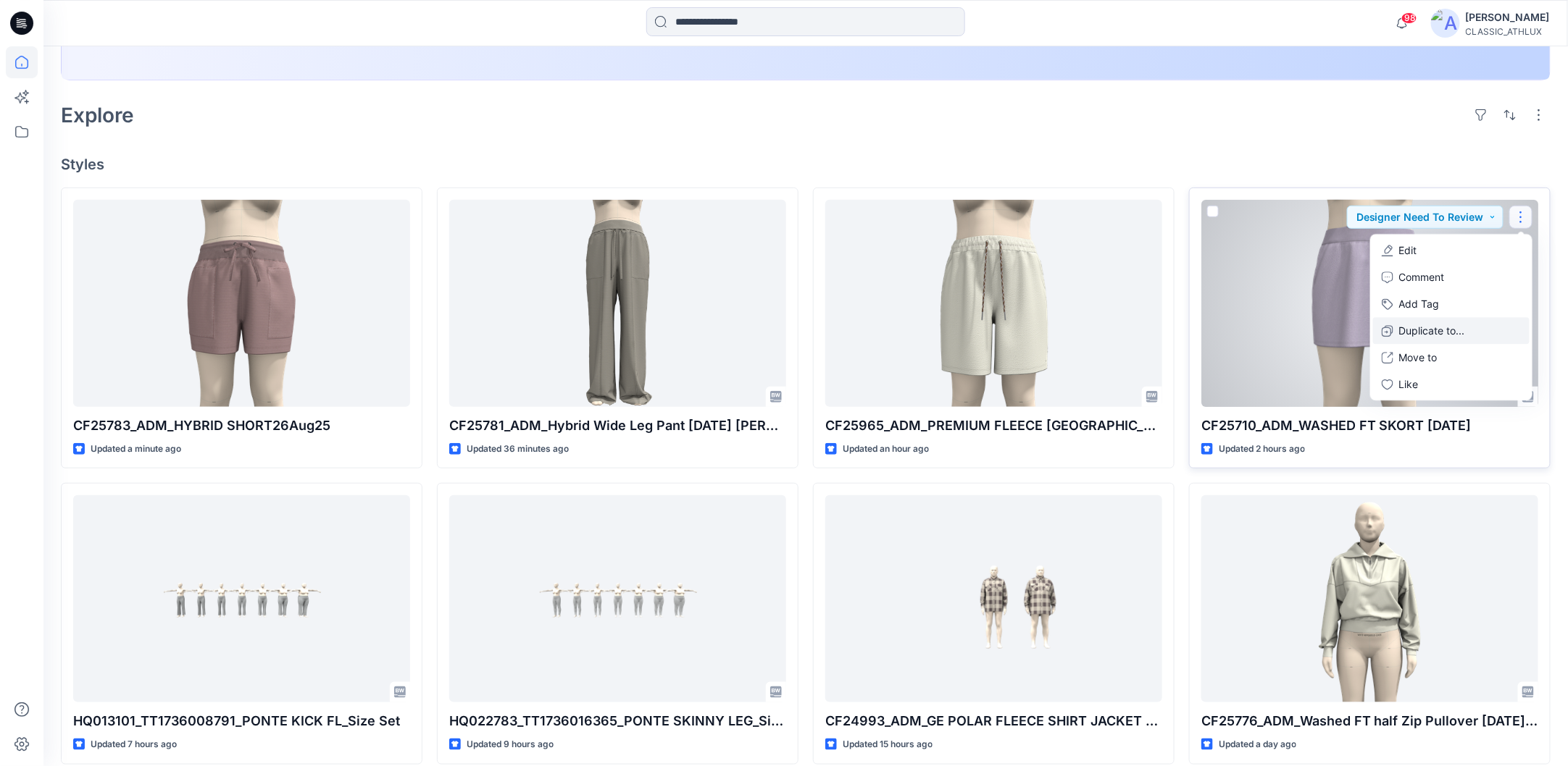
click at [1458, 329] on p "Duplicate to..." at bounding box center [1432, 330] width 66 height 15
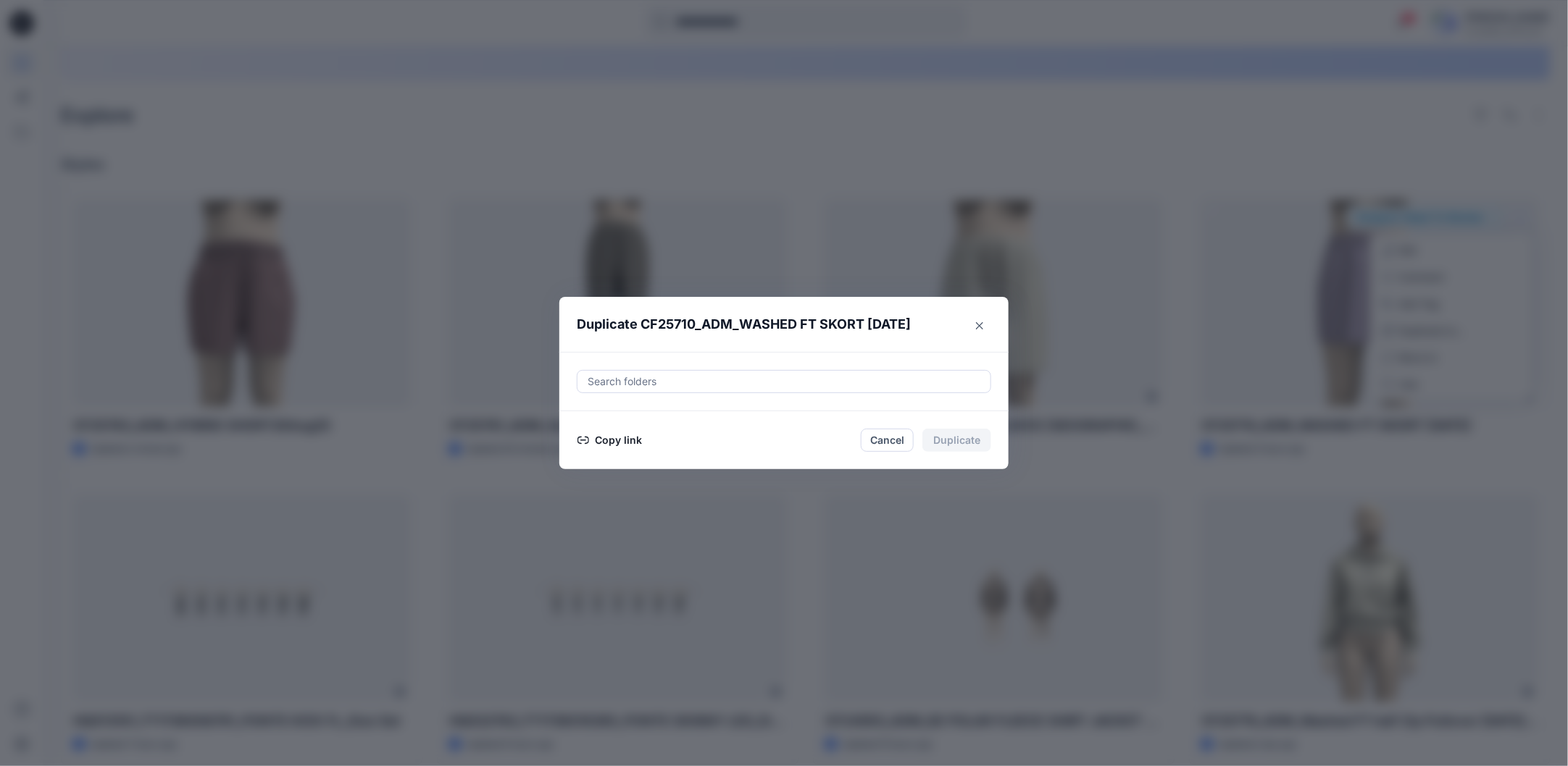
click at [624, 444] on button "Copy link" at bounding box center [609, 440] width 66 height 18
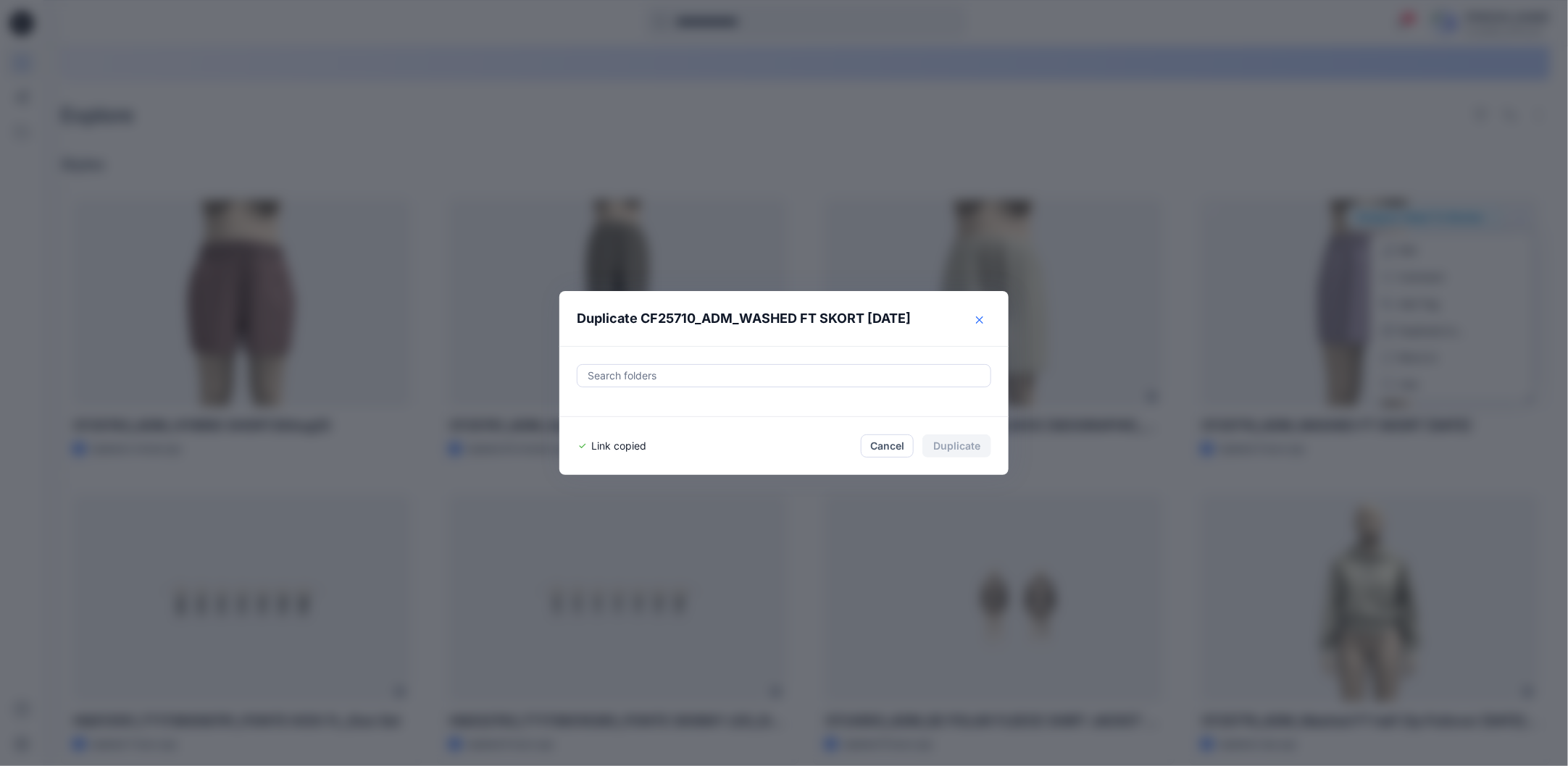
click at [989, 323] on button "Close" at bounding box center [979, 320] width 23 height 23
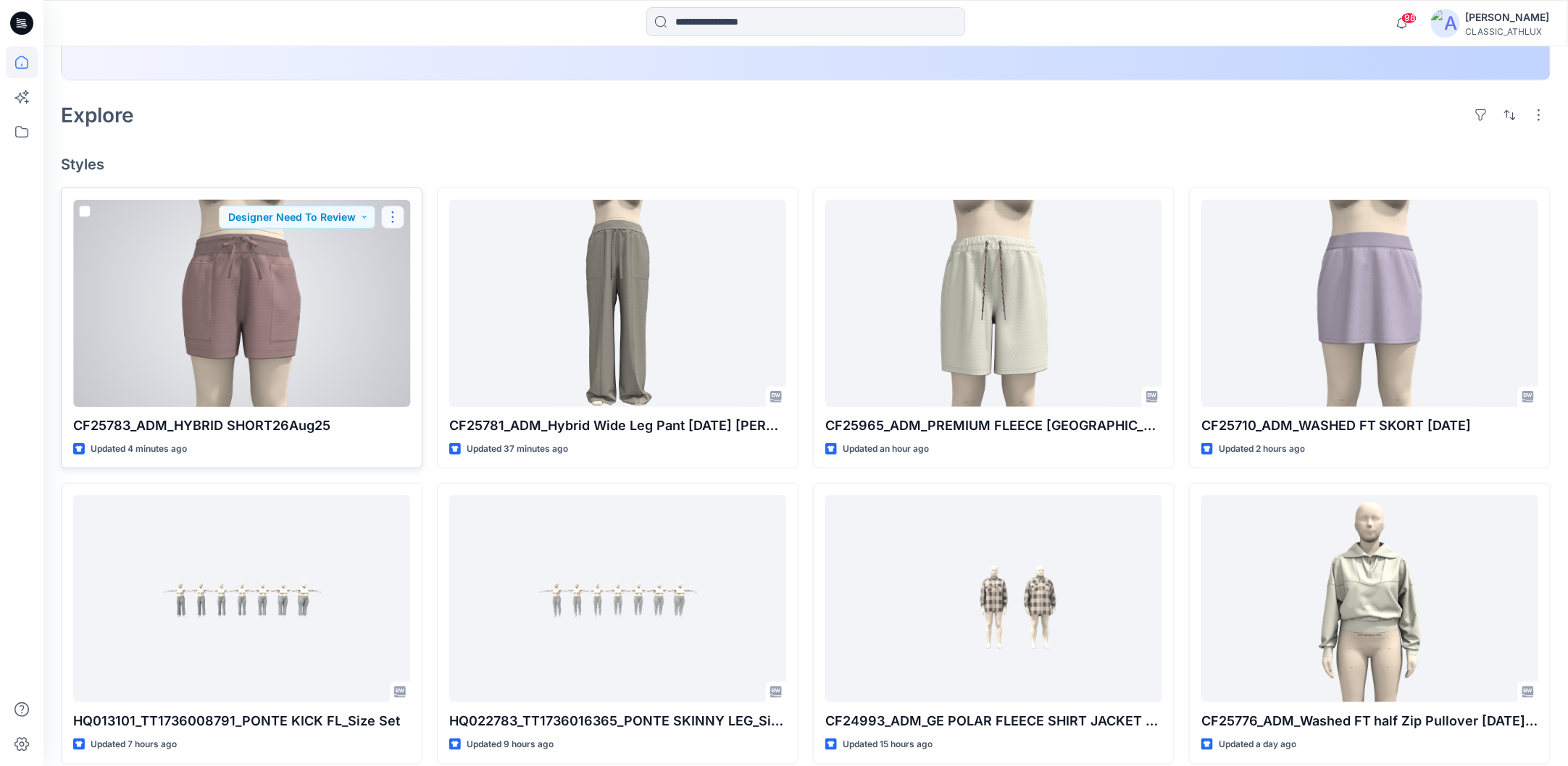
click at [395, 215] on button "button" at bounding box center [392, 217] width 23 height 23
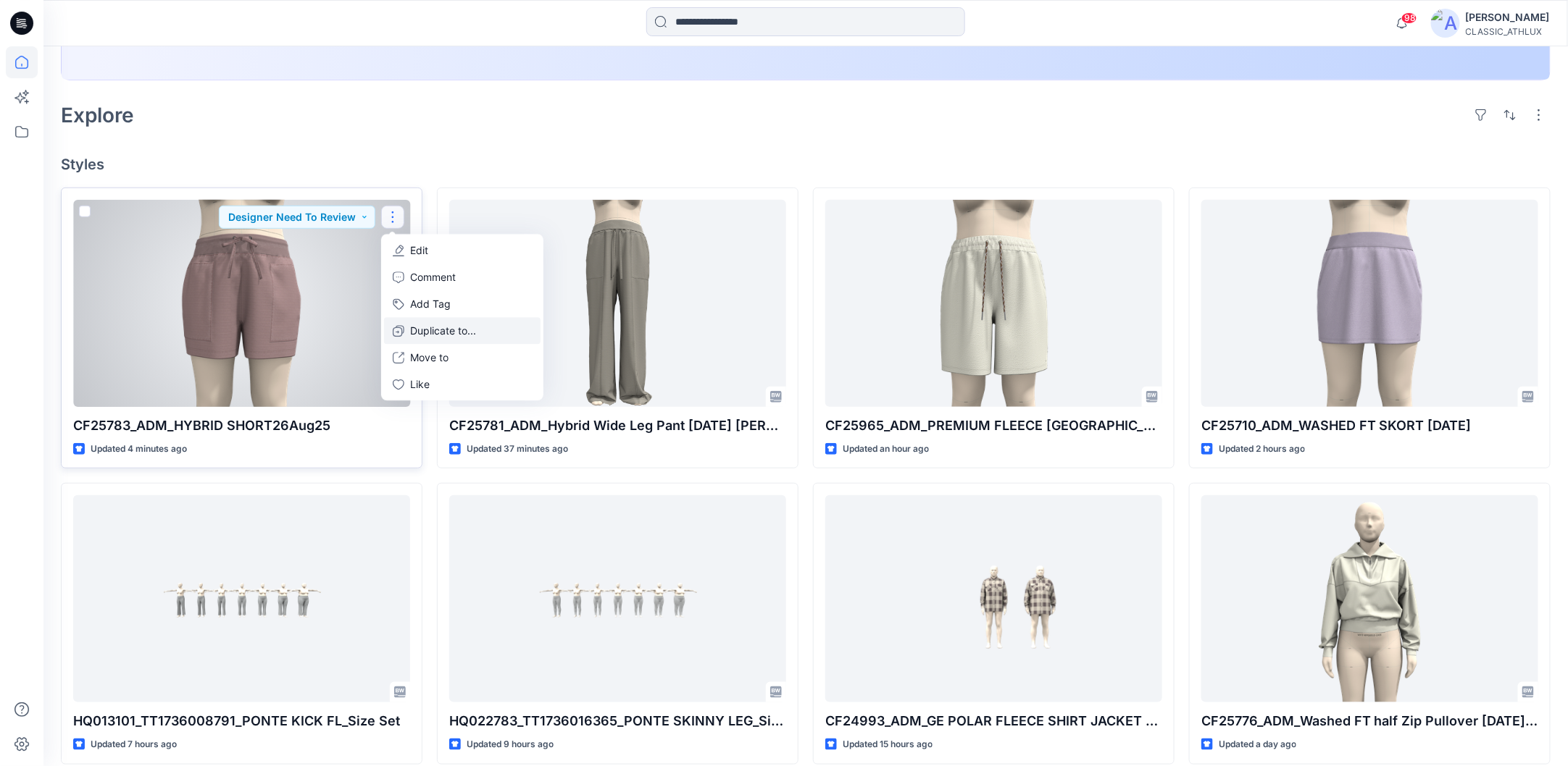
click at [422, 333] on p "Duplicate to..." at bounding box center [443, 330] width 66 height 15
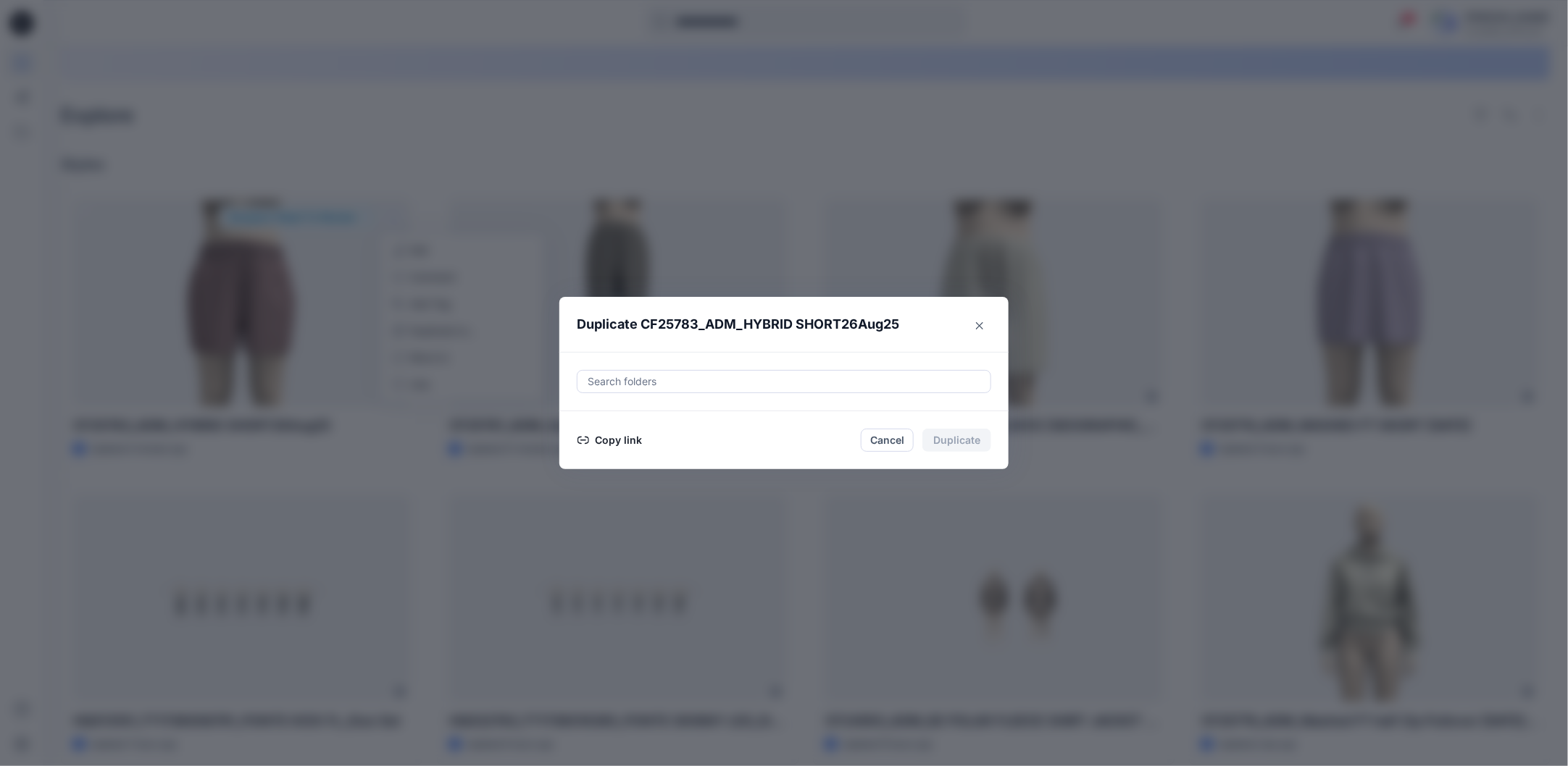
click at [628, 440] on button "Copy link" at bounding box center [609, 440] width 66 height 18
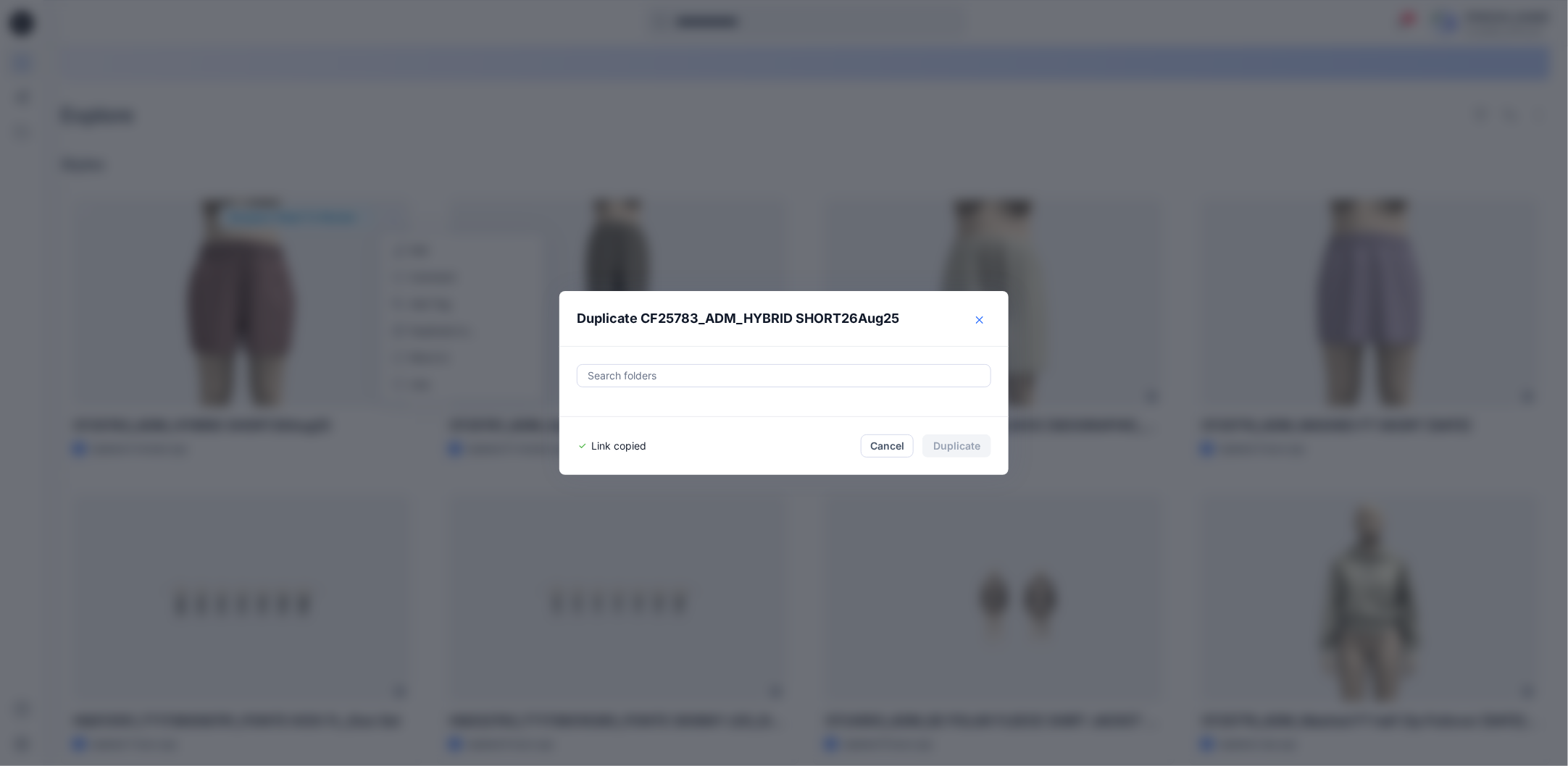
click at [982, 322] on icon "Close" at bounding box center [979, 320] width 7 height 7
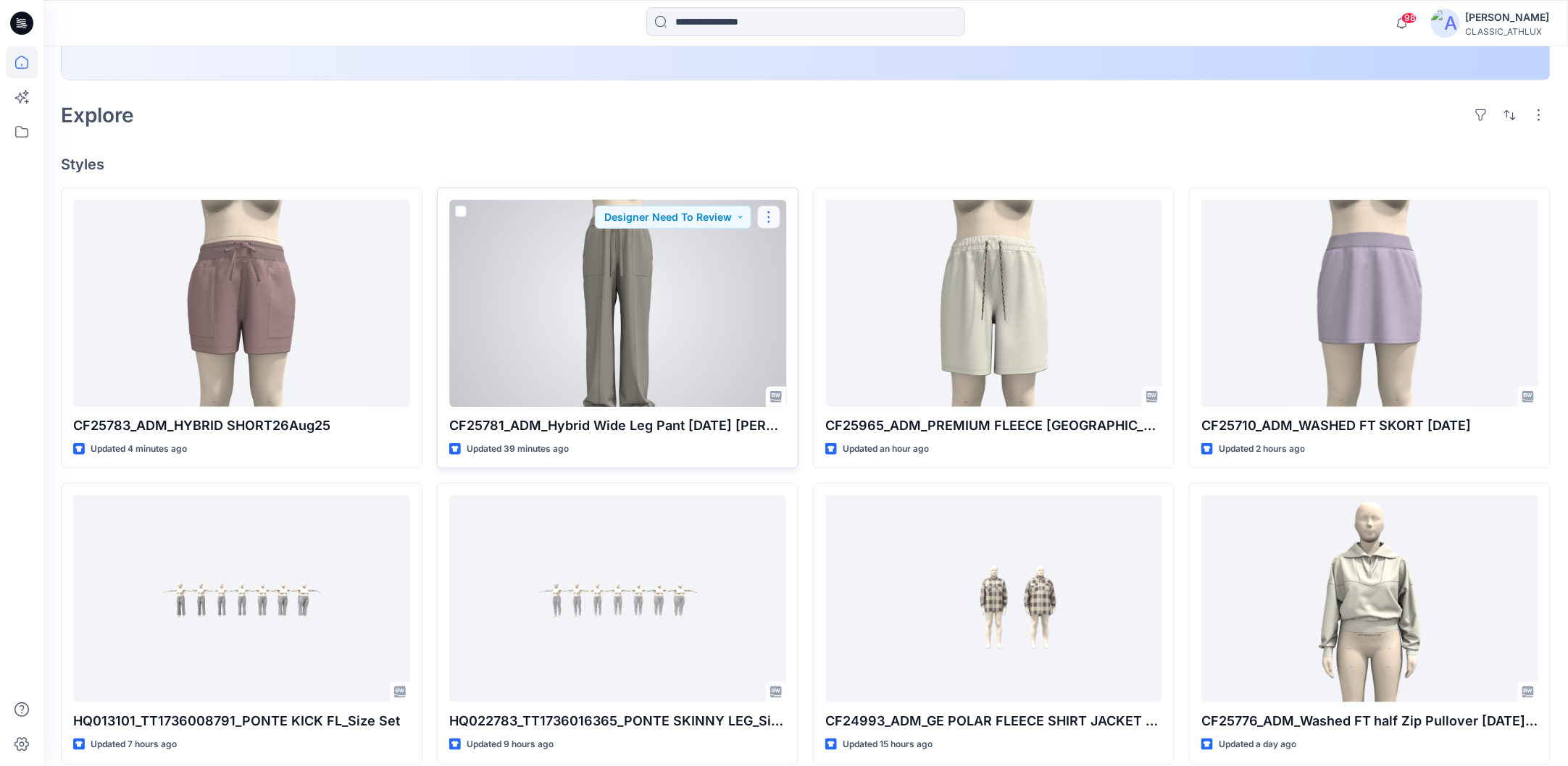
click at [761, 219] on button "button" at bounding box center [768, 217] width 23 height 23
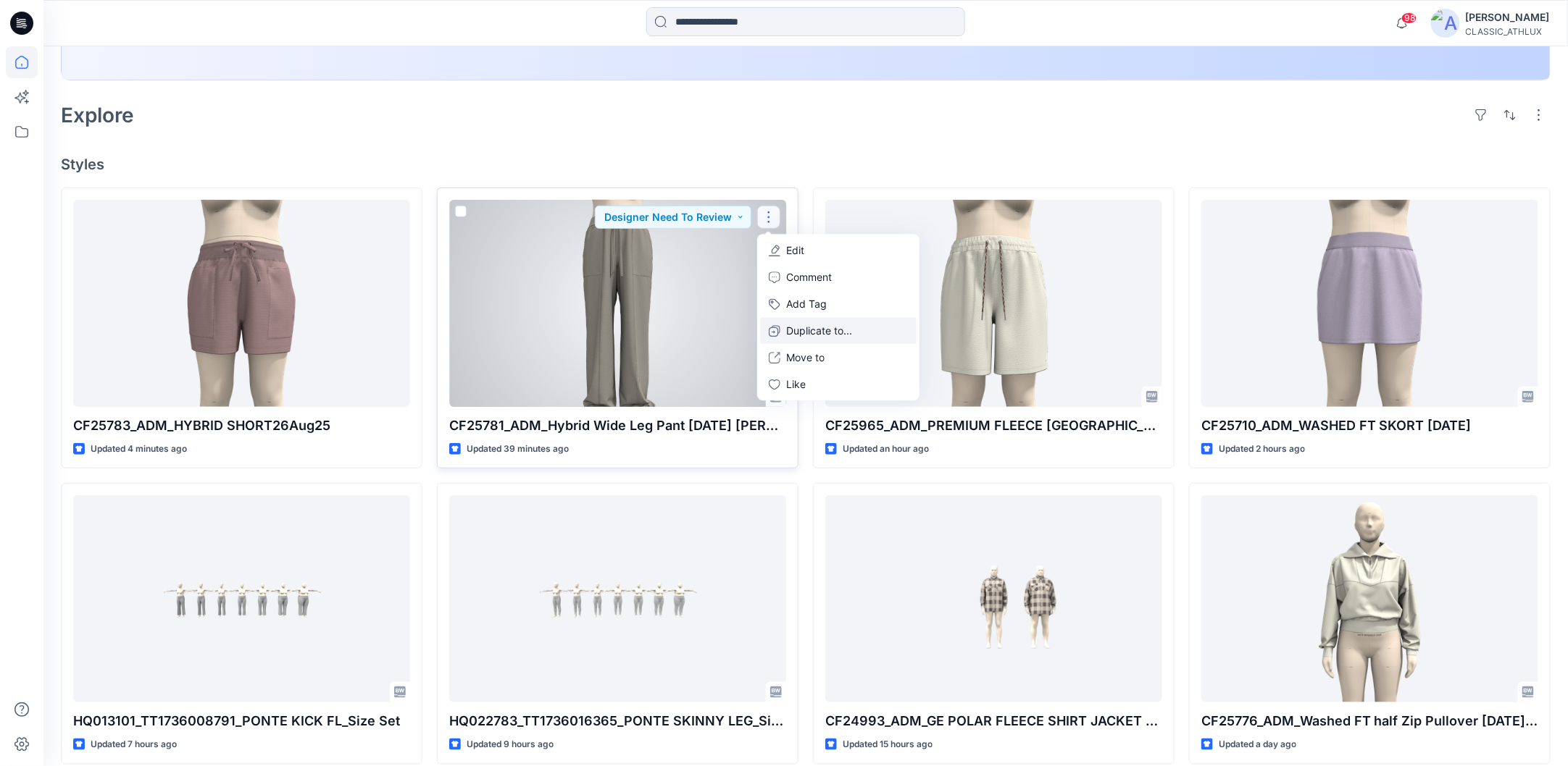
click at [805, 331] on p "Duplicate to..." at bounding box center [818, 330] width 66 height 15
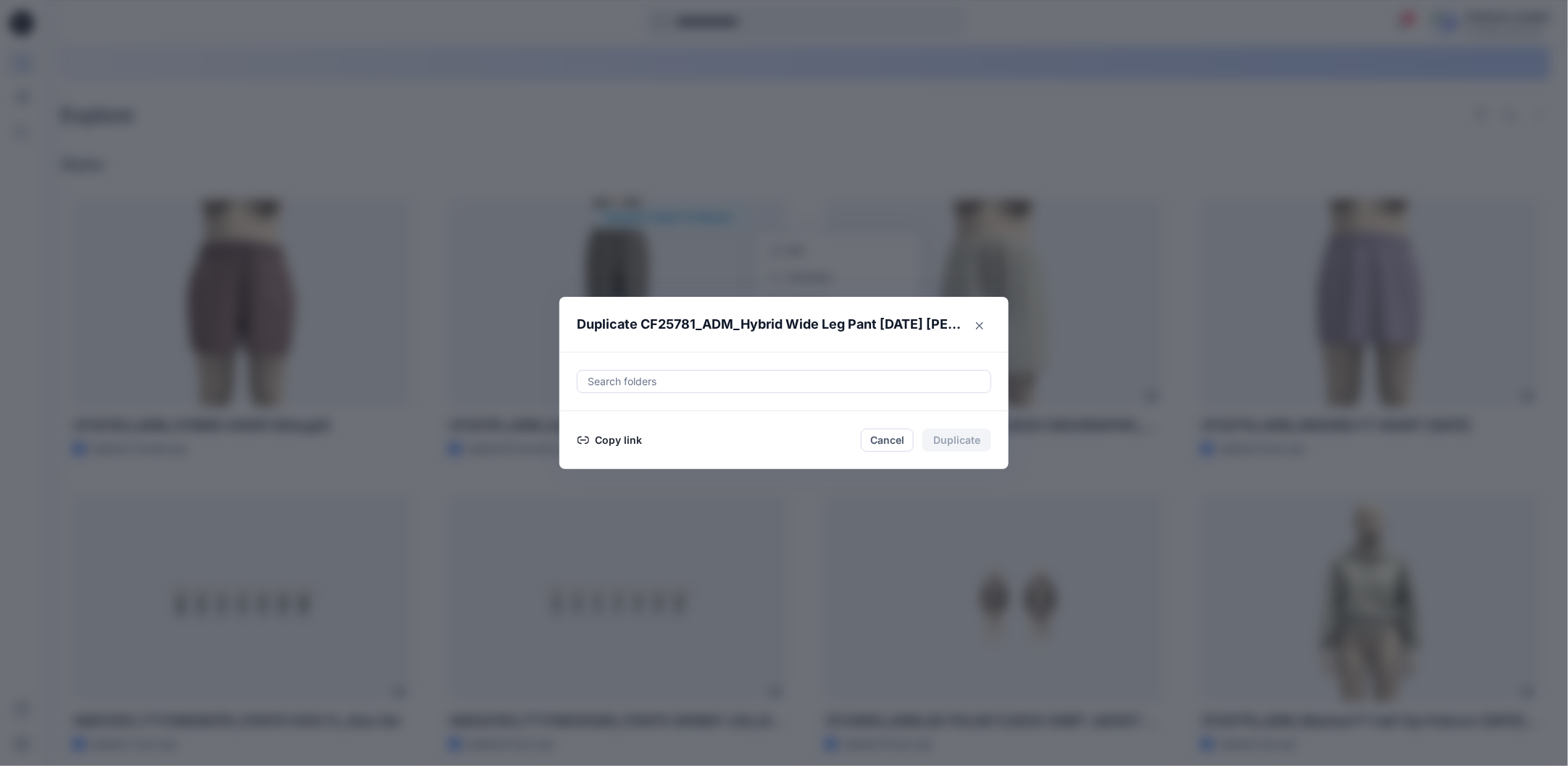
click at [633, 443] on button "Copy link" at bounding box center [609, 440] width 66 height 18
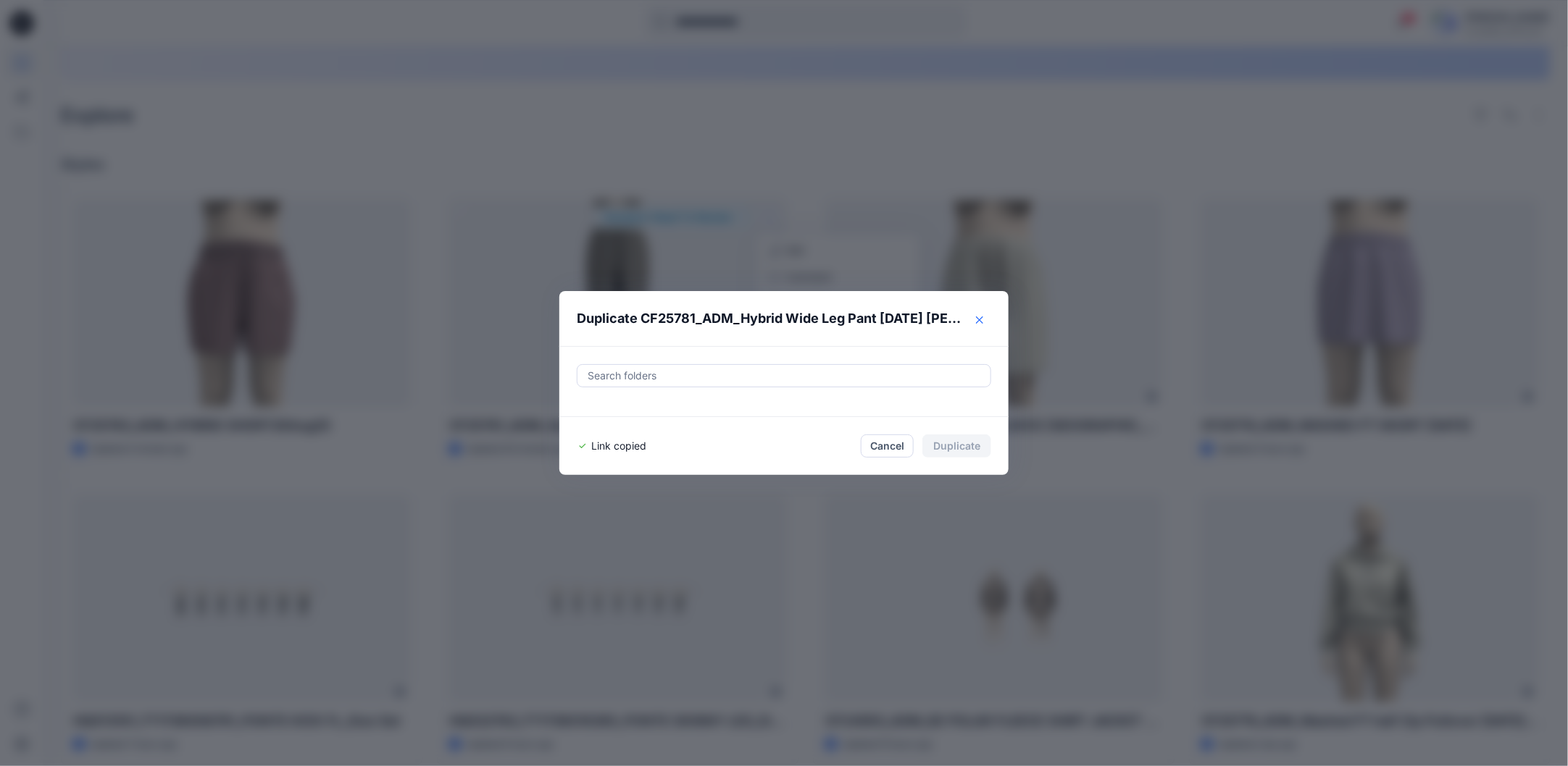
click at [983, 323] on icon "Close" at bounding box center [979, 320] width 7 height 7
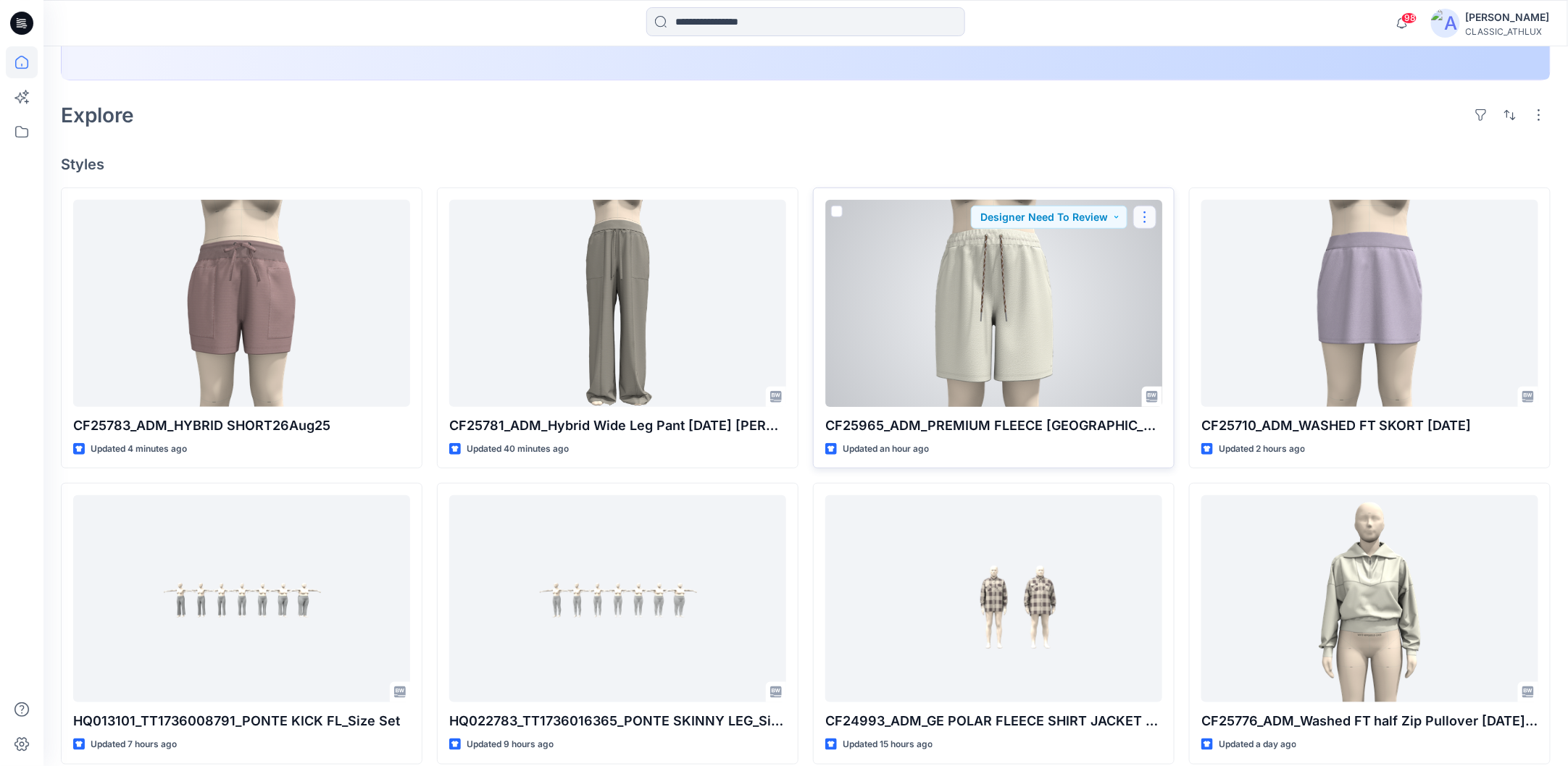
click at [1138, 217] on button "button" at bounding box center [1145, 217] width 23 height 23
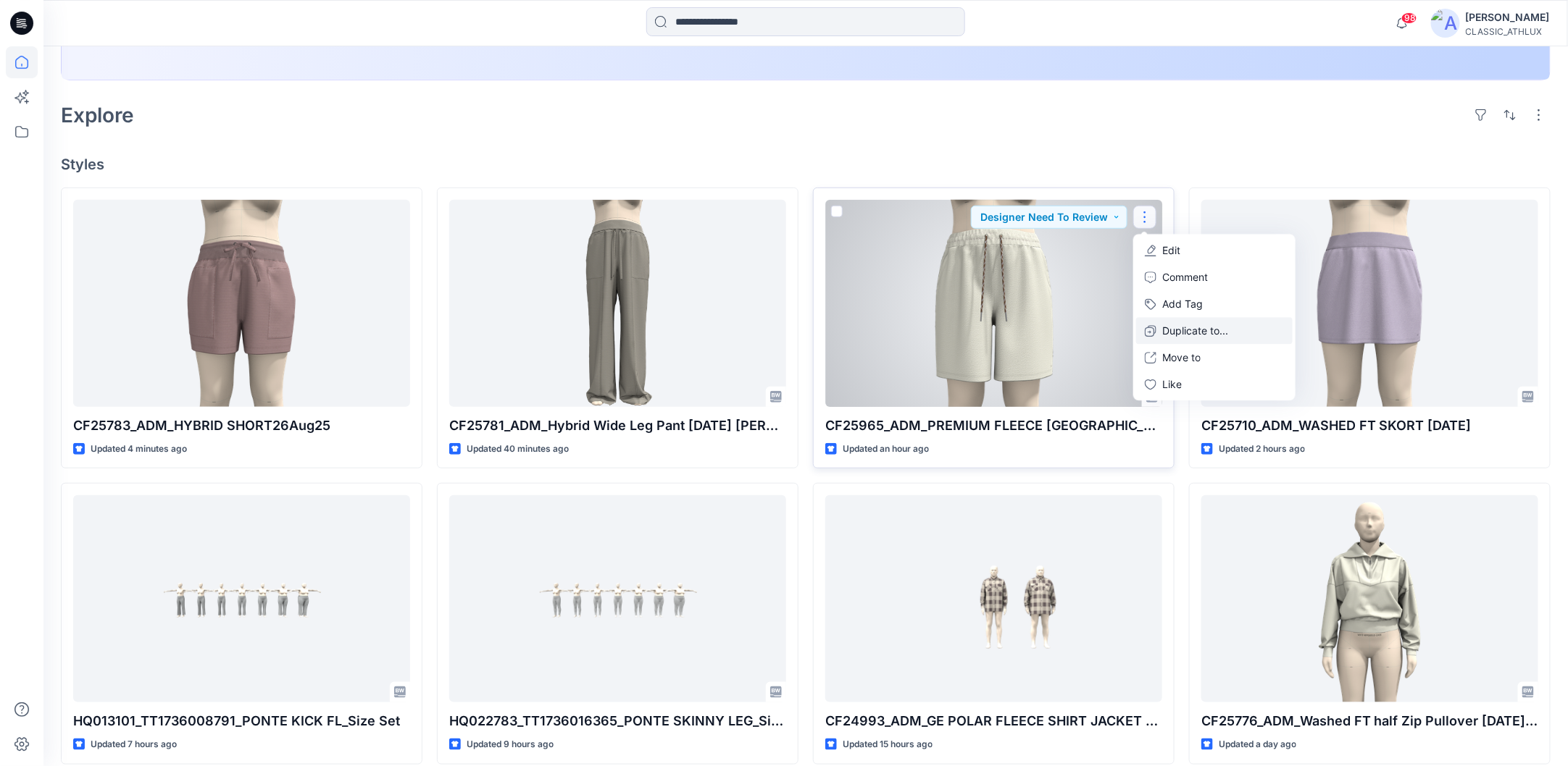
click at [1175, 331] on p "Duplicate to..." at bounding box center [1195, 330] width 66 height 15
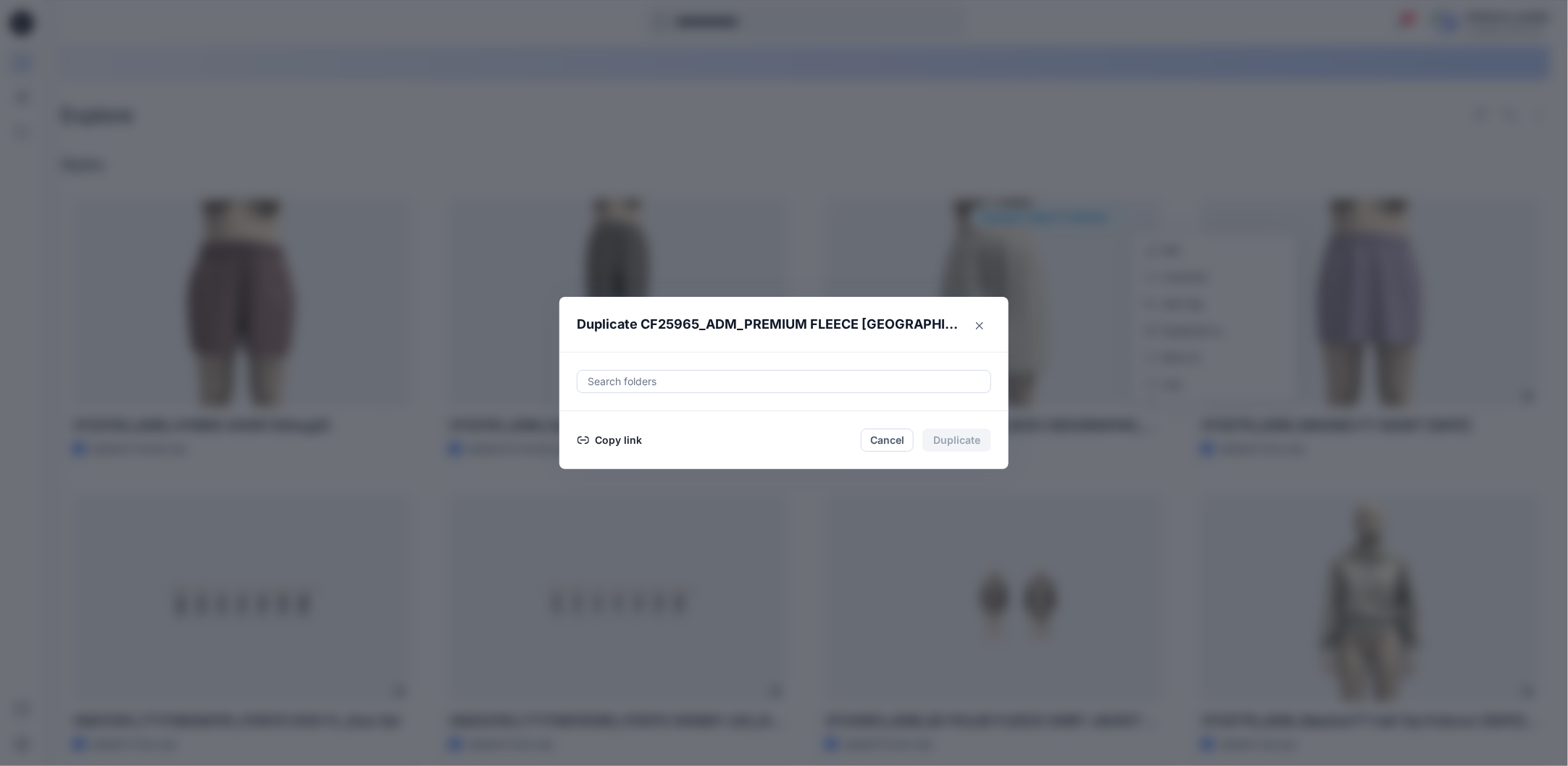
click at [636, 440] on button "Copy link" at bounding box center [609, 440] width 66 height 18
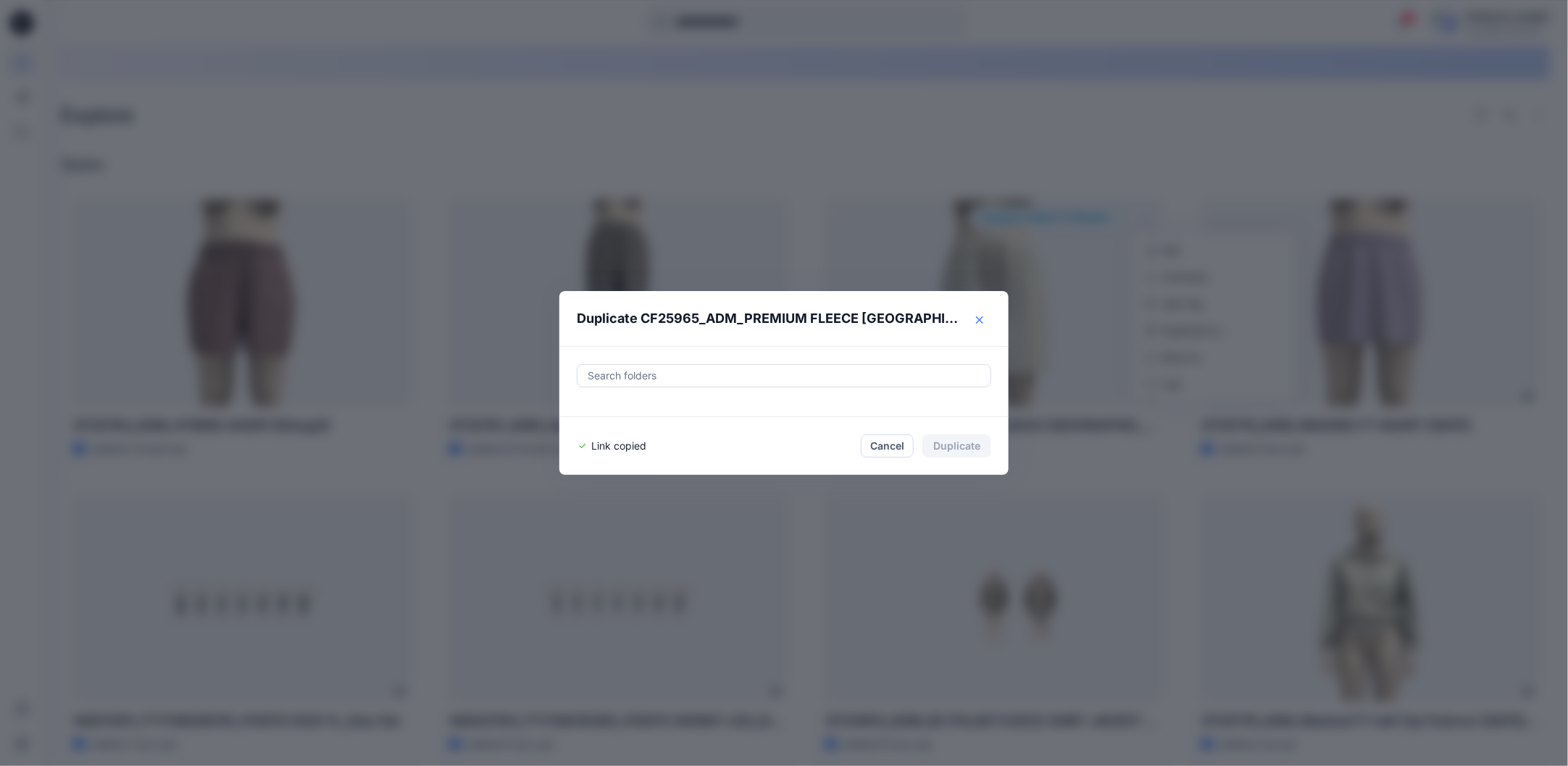
click at [983, 321] on icon "Close" at bounding box center [979, 320] width 7 height 7
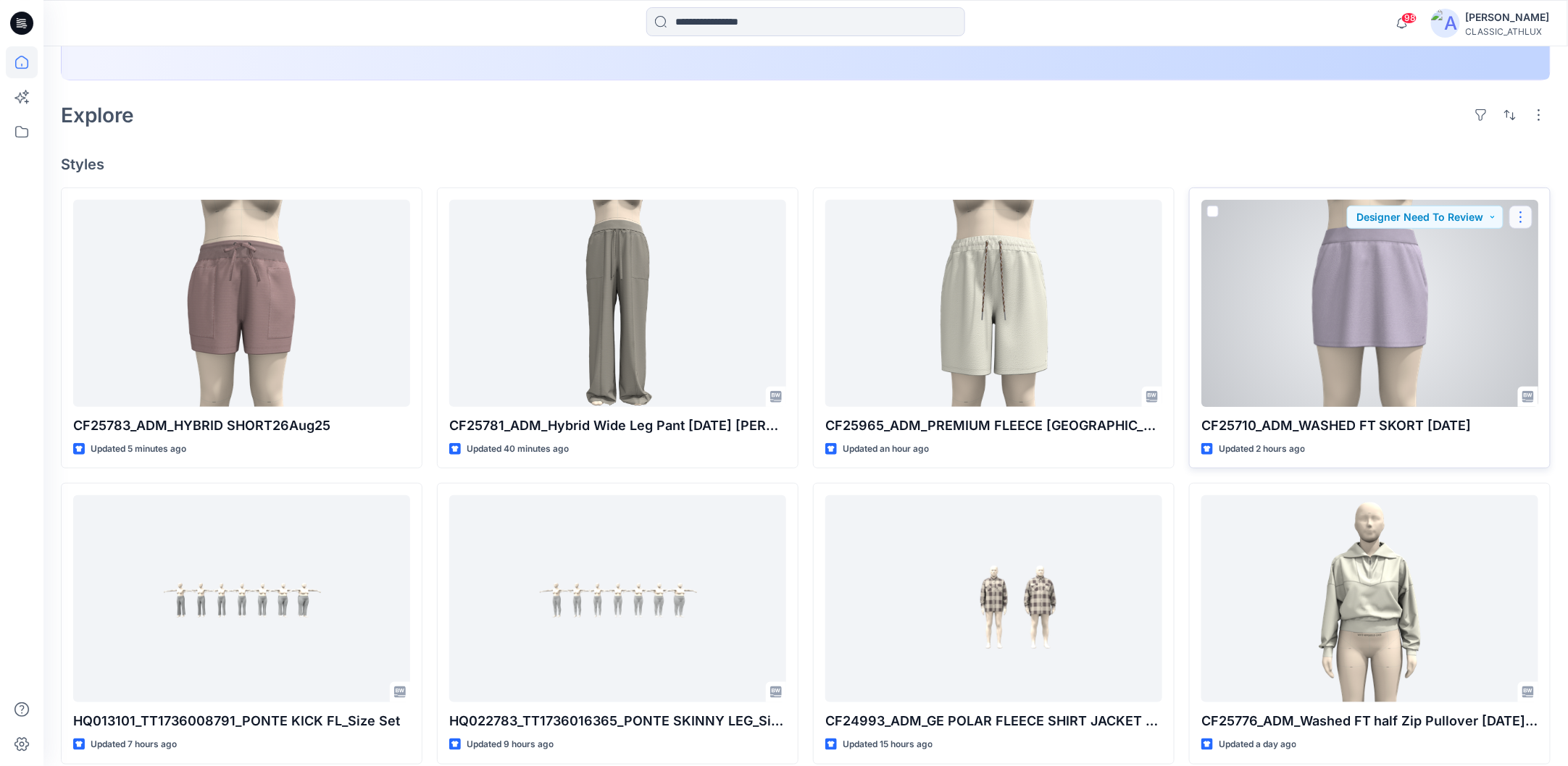
click at [1525, 218] on button "button" at bounding box center [1520, 217] width 23 height 23
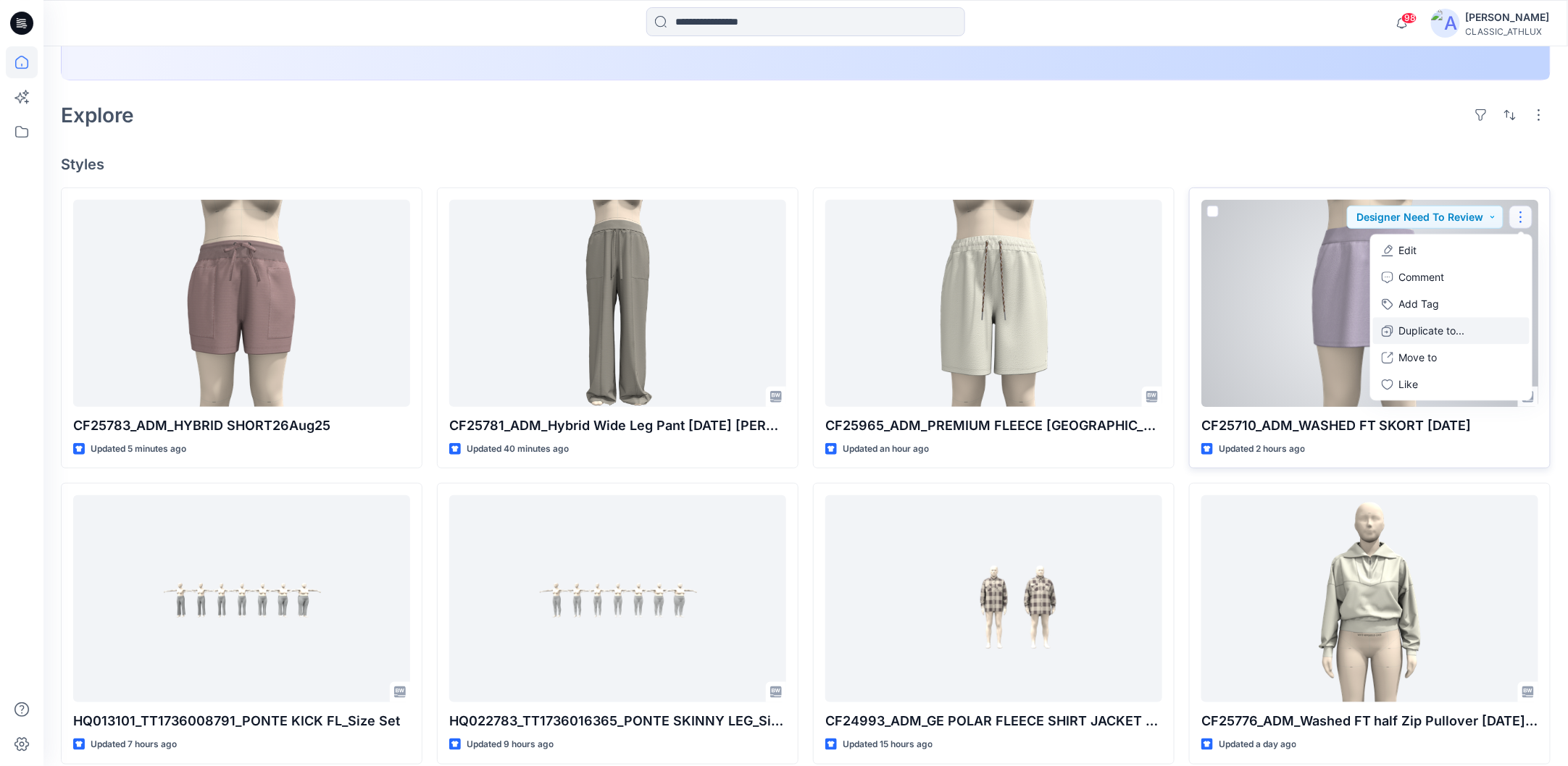
click at [1456, 330] on p "Duplicate to..." at bounding box center [1432, 330] width 66 height 15
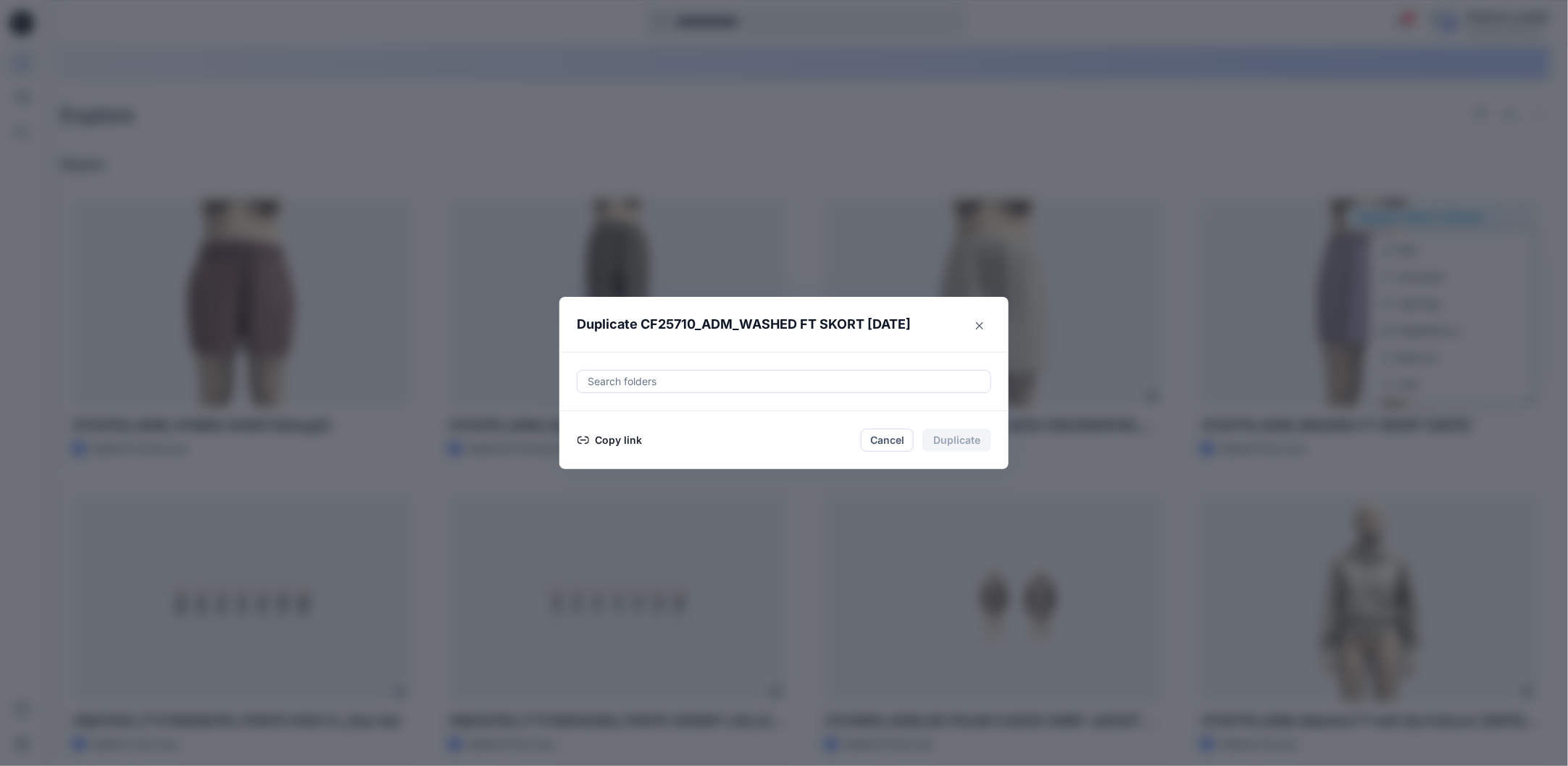
click at [604, 444] on button "Copy link" at bounding box center [609, 440] width 66 height 18
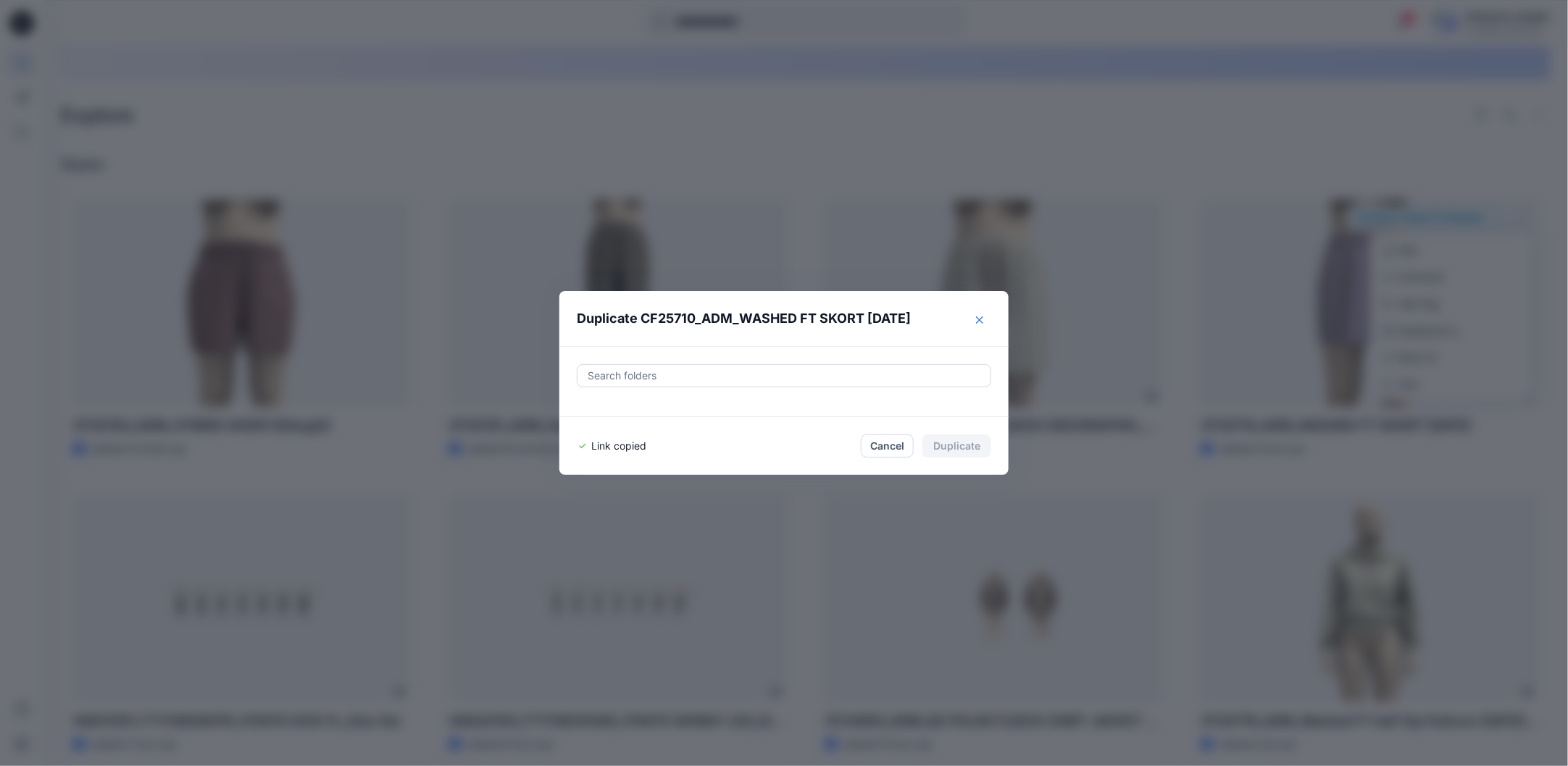
click at [983, 321] on icon "Close" at bounding box center [979, 320] width 7 height 7
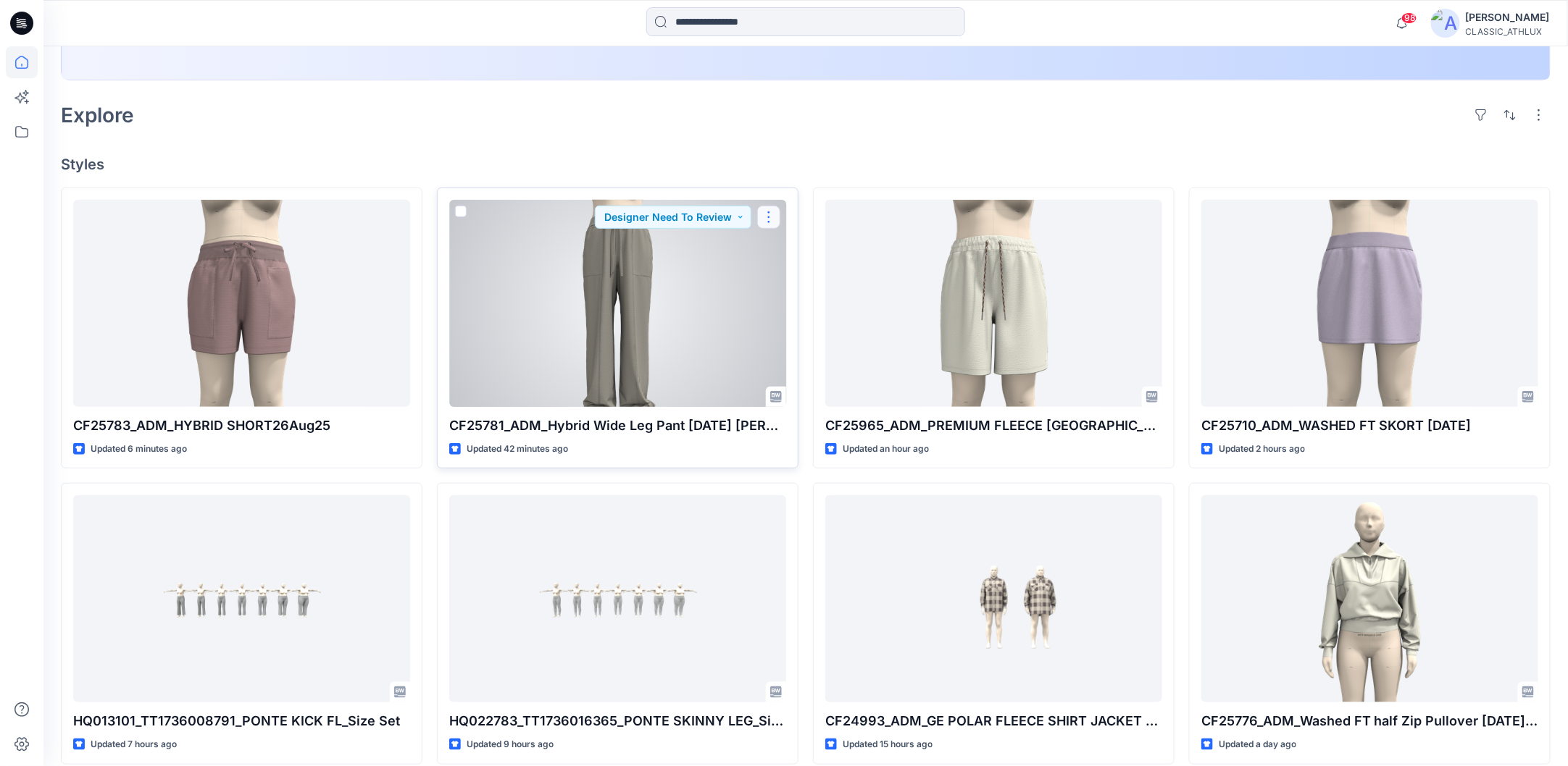
click at [773, 214] on button "button" at bounding box center [768, 217] width 23 height 23
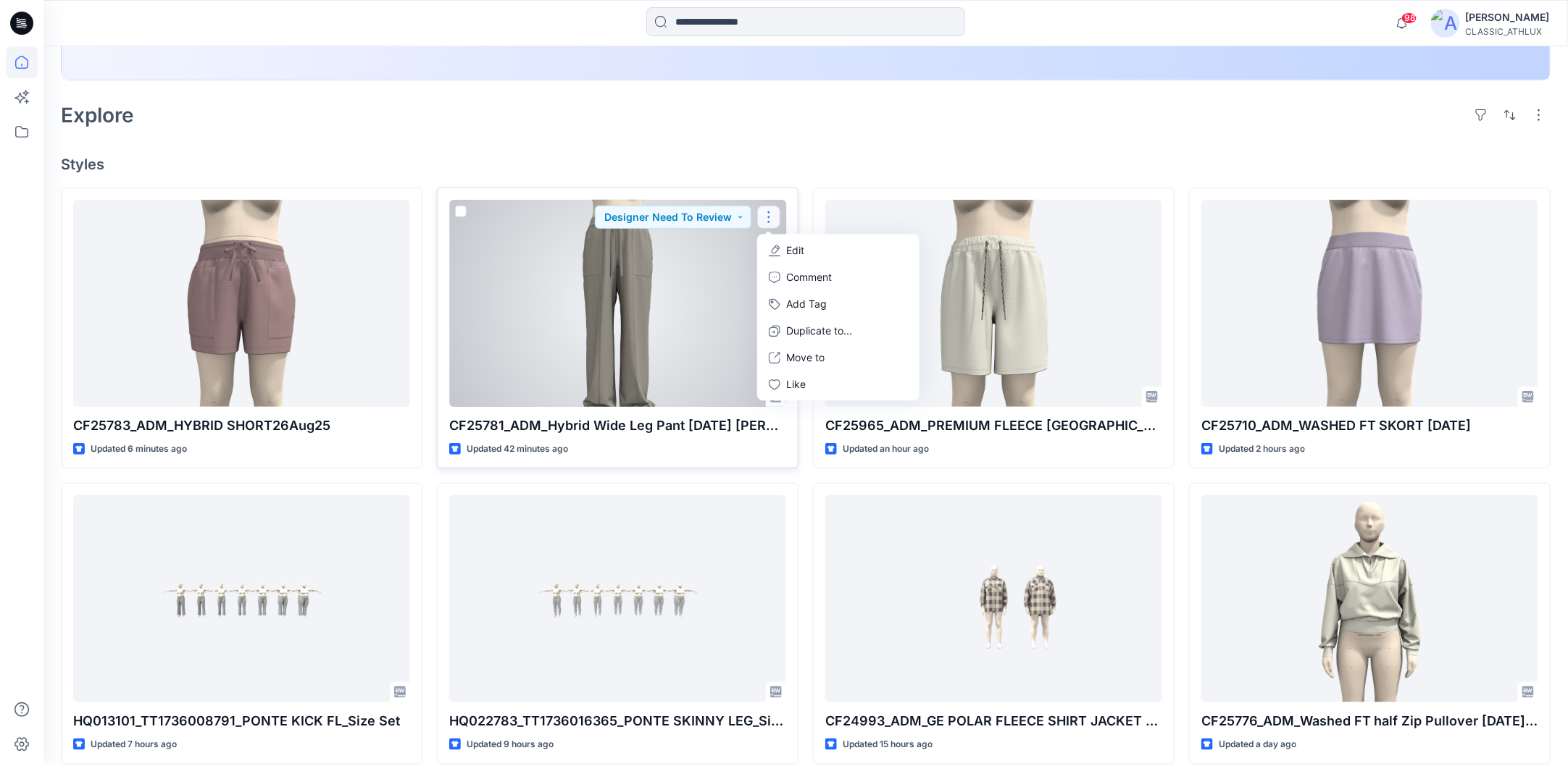
click at [786, 244] on button "Edit" at bounding box center [838, 251] width 156 height 27
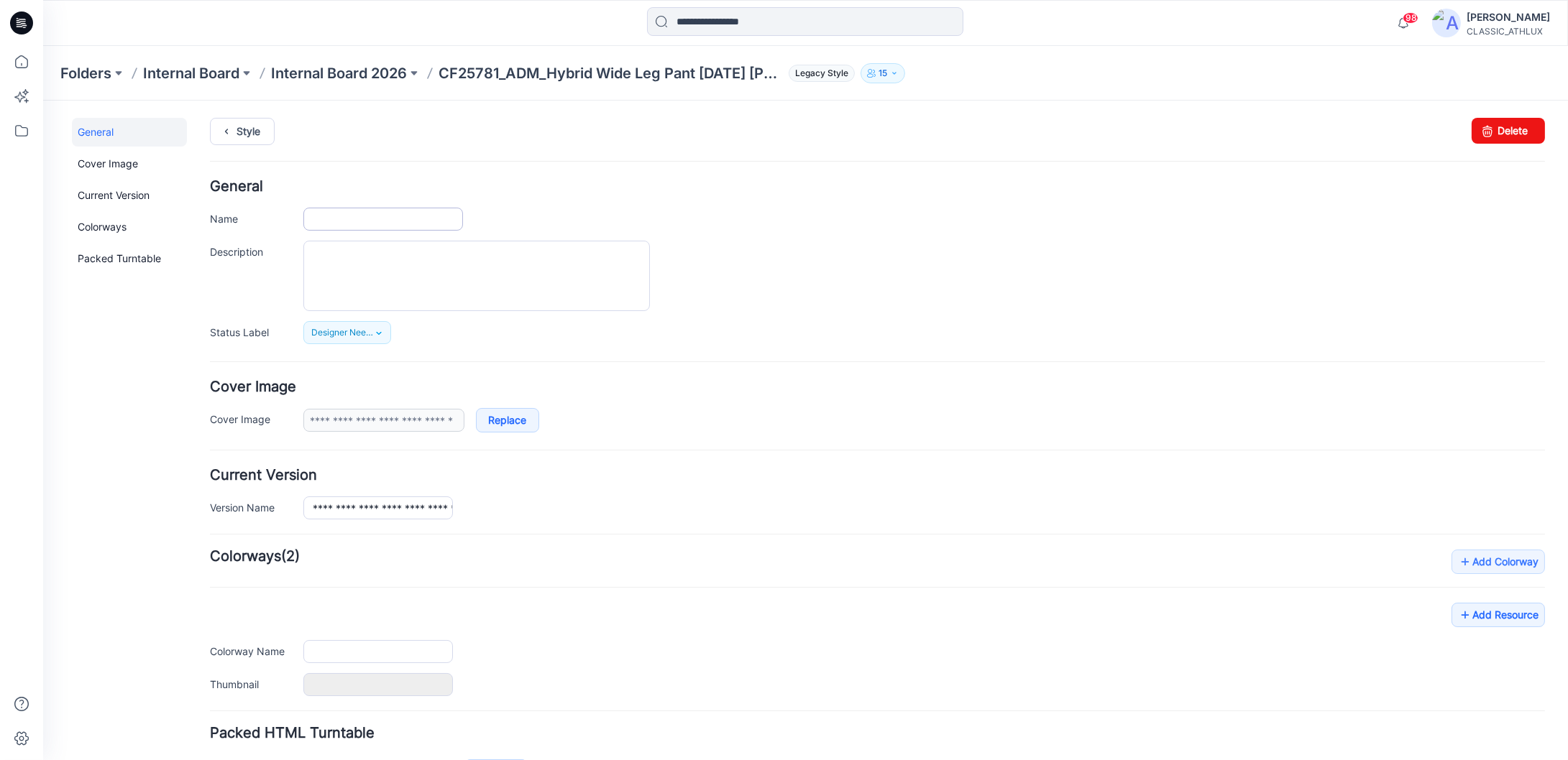
type input "**********"
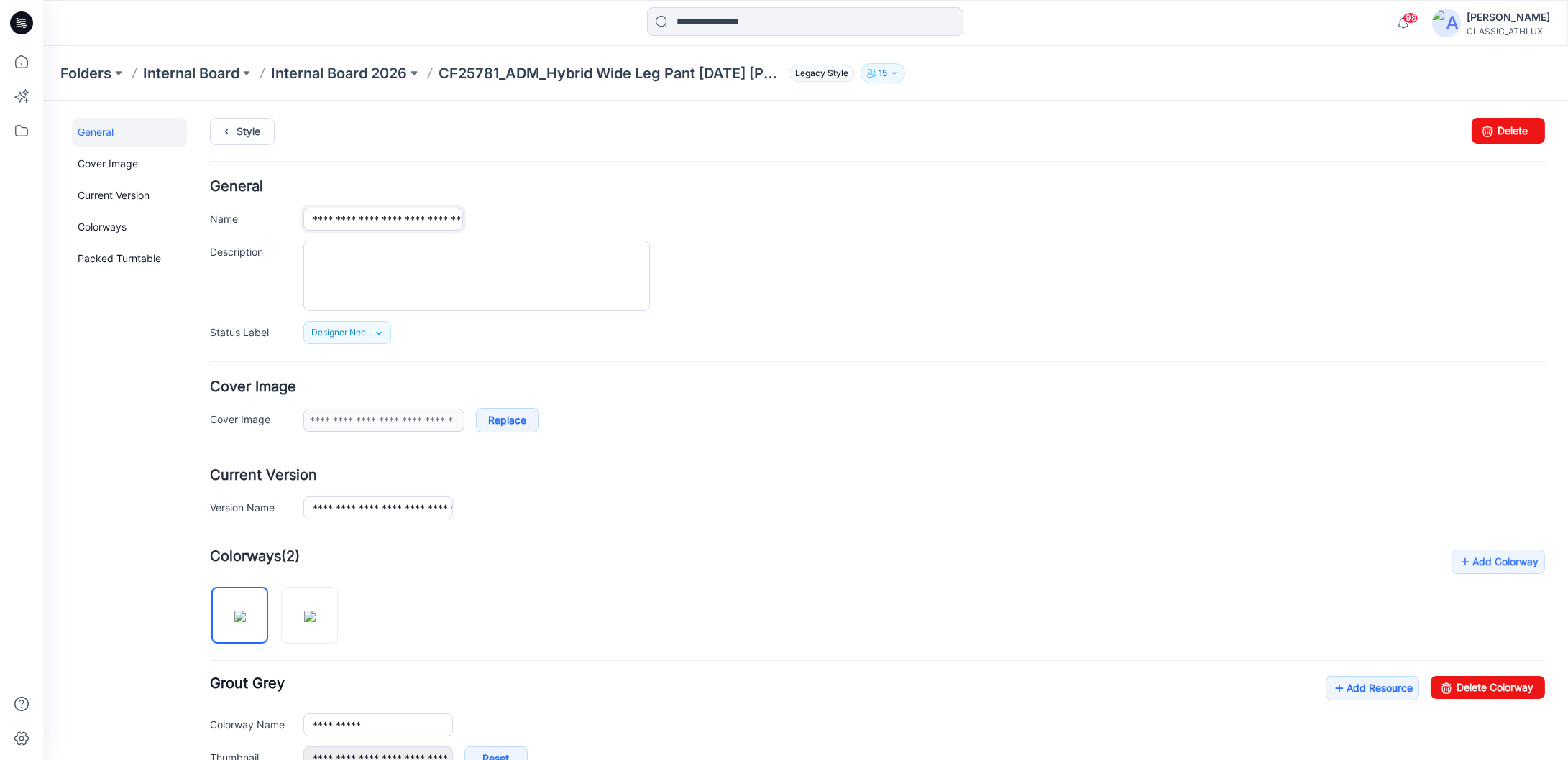
click at [445, 218] on input "**********" at bounding box center [383, 218] width 160 height 23
type input "**********"
